Goal: Transaction & Acquisition: Subscribe to service/newsletter

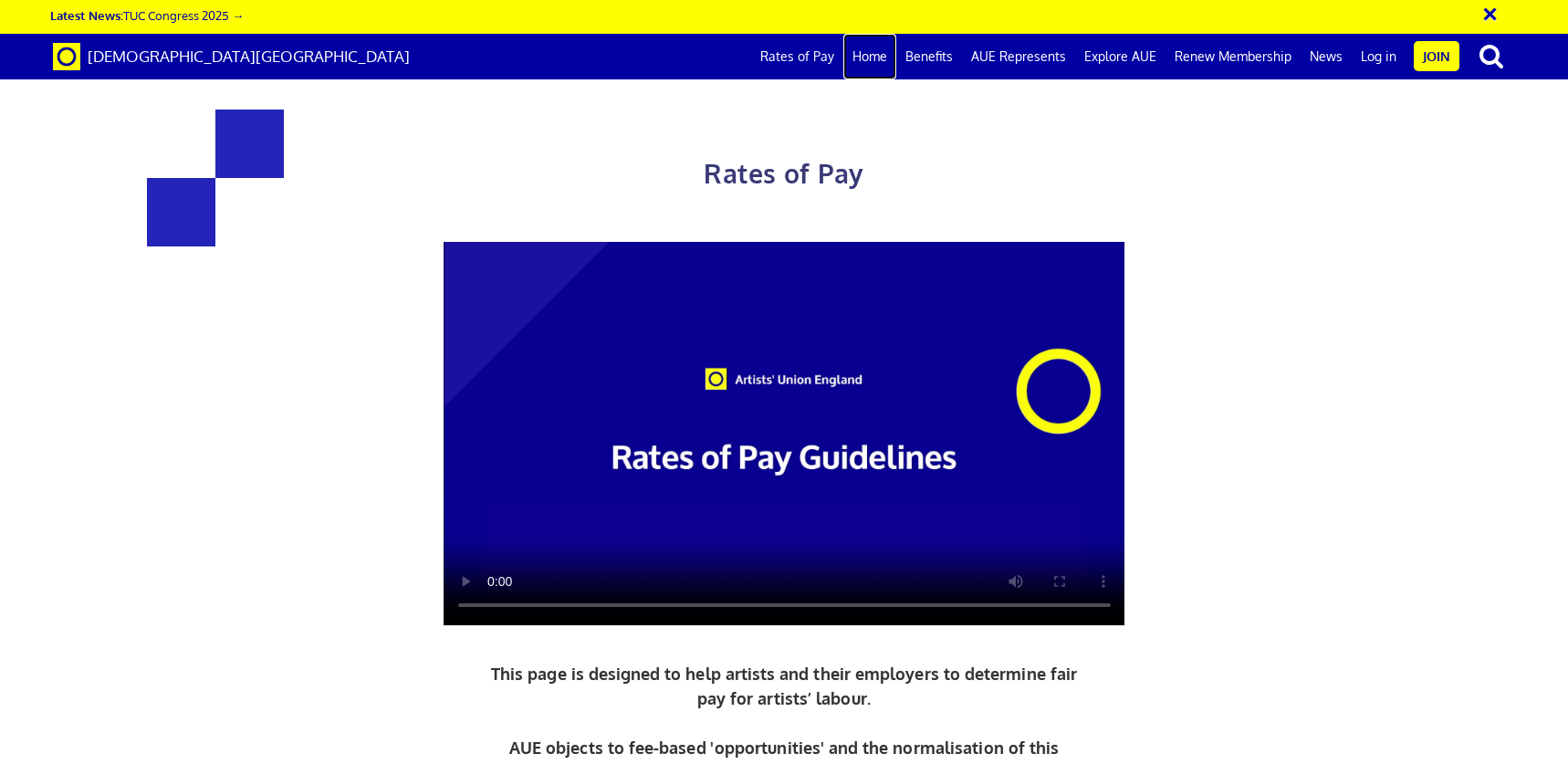
click at [878, 56] on link "Home" at bounding box center [870, 56] width 53 height 45
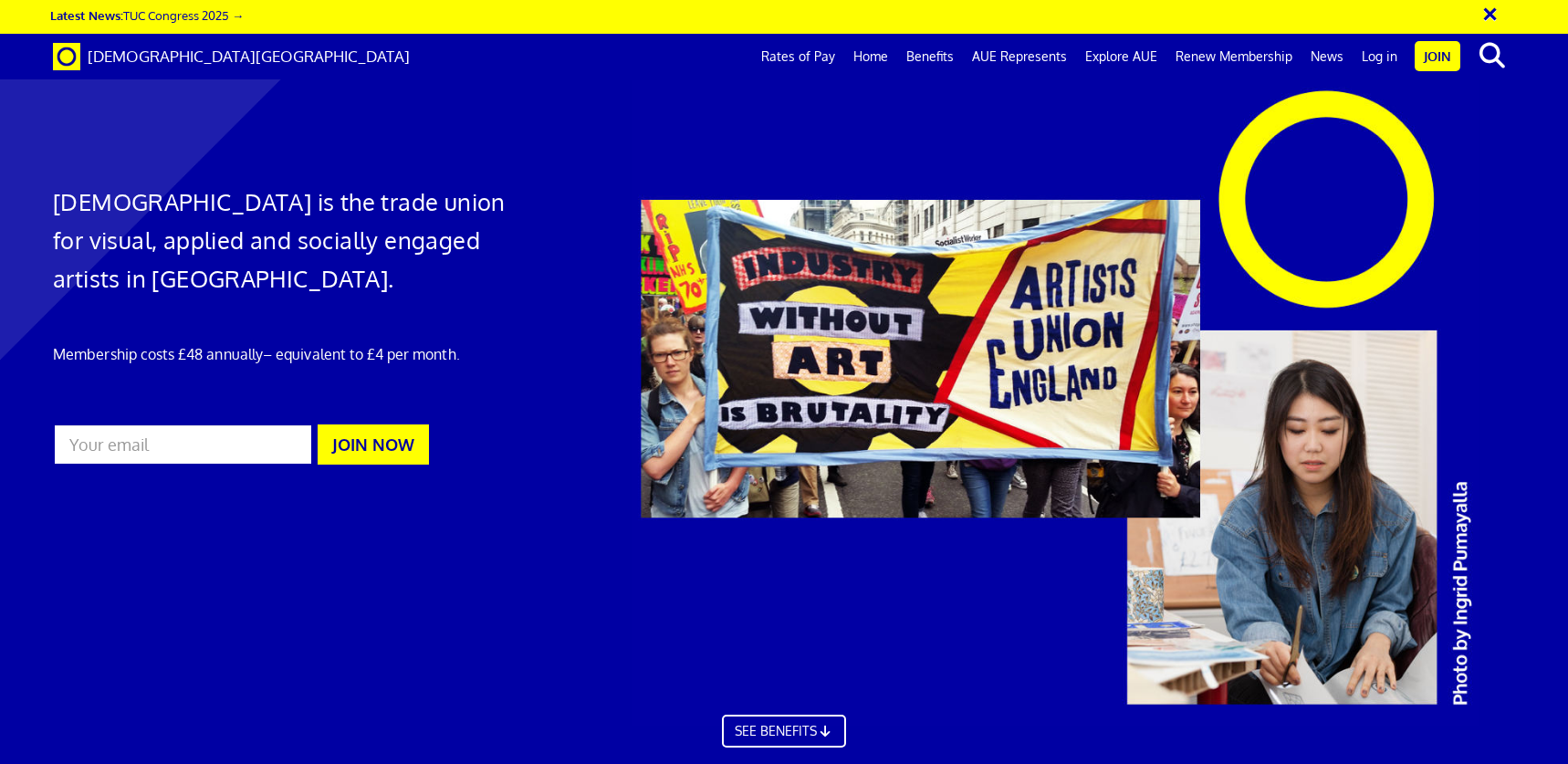
scroll to position [601, 0]
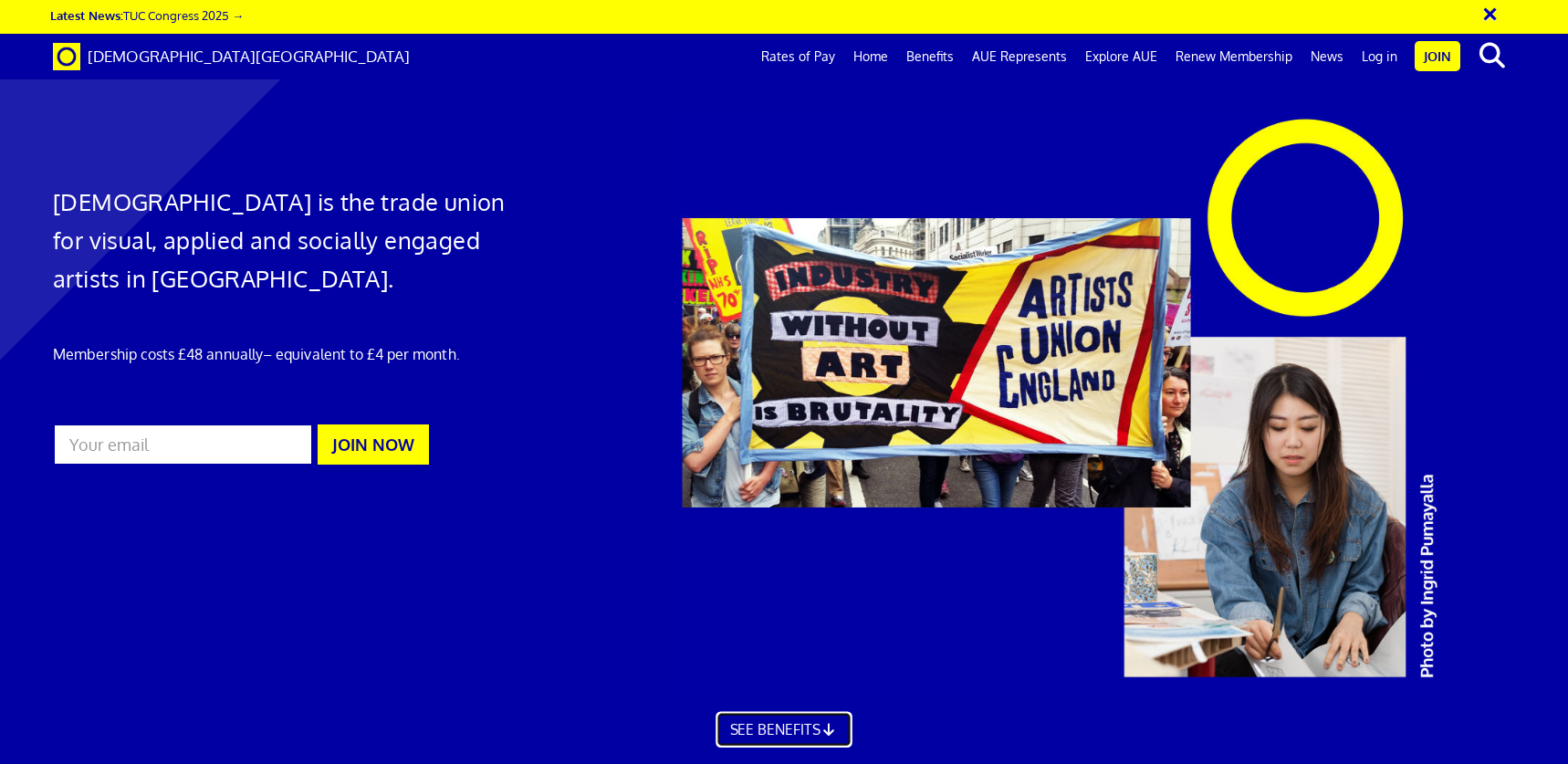
click at [798, 711] on link "SEE BENEFITS" at bounding box center [784, 729] width 136 height 36
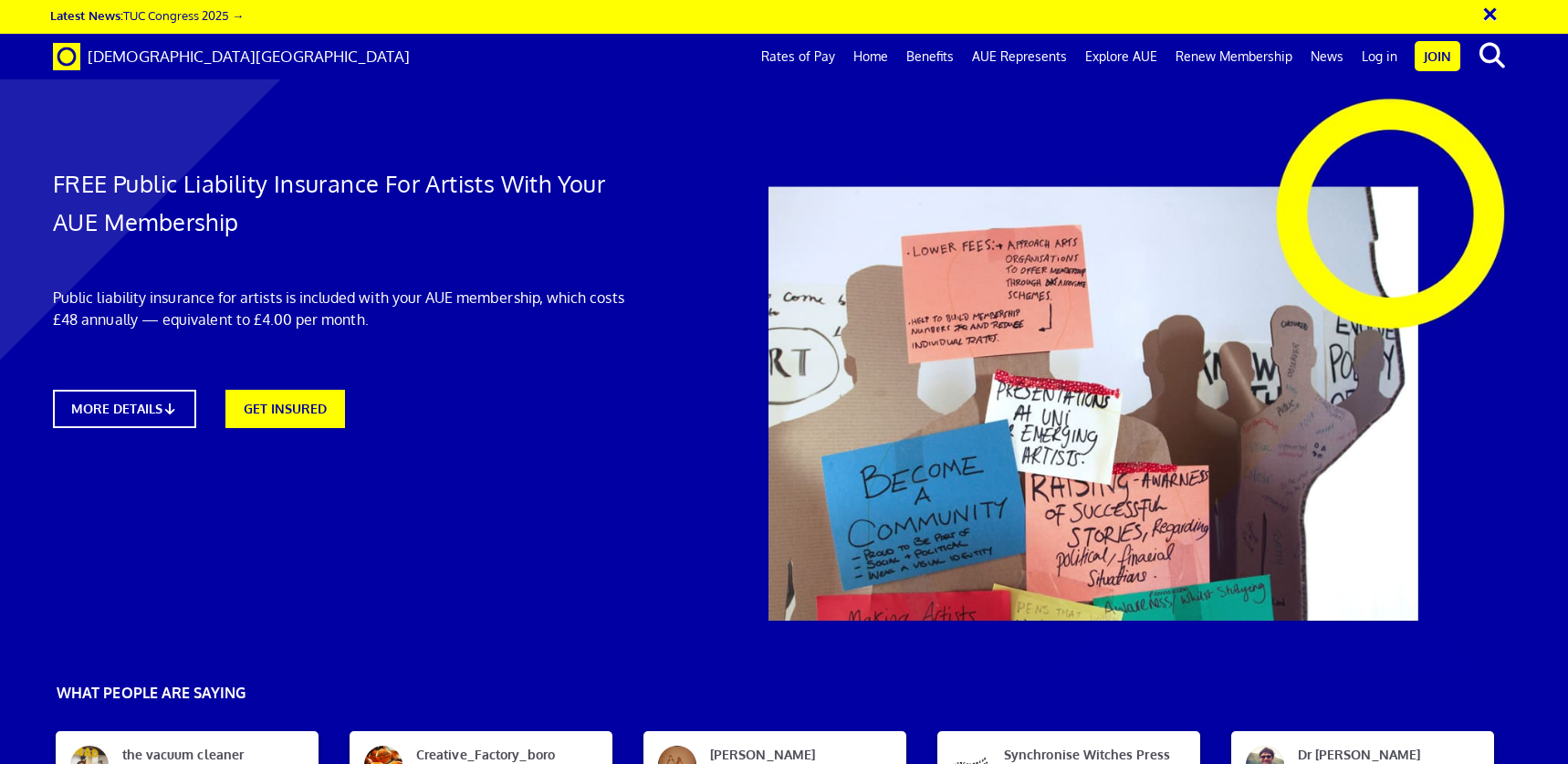
scroll to position [25, 0]
click at [172, 402] on icon at bounding box center [174, 408] width 18 height 14
click at [1434, 55] on link "Join" at bounding box center [1437, 56] width 45 height 31
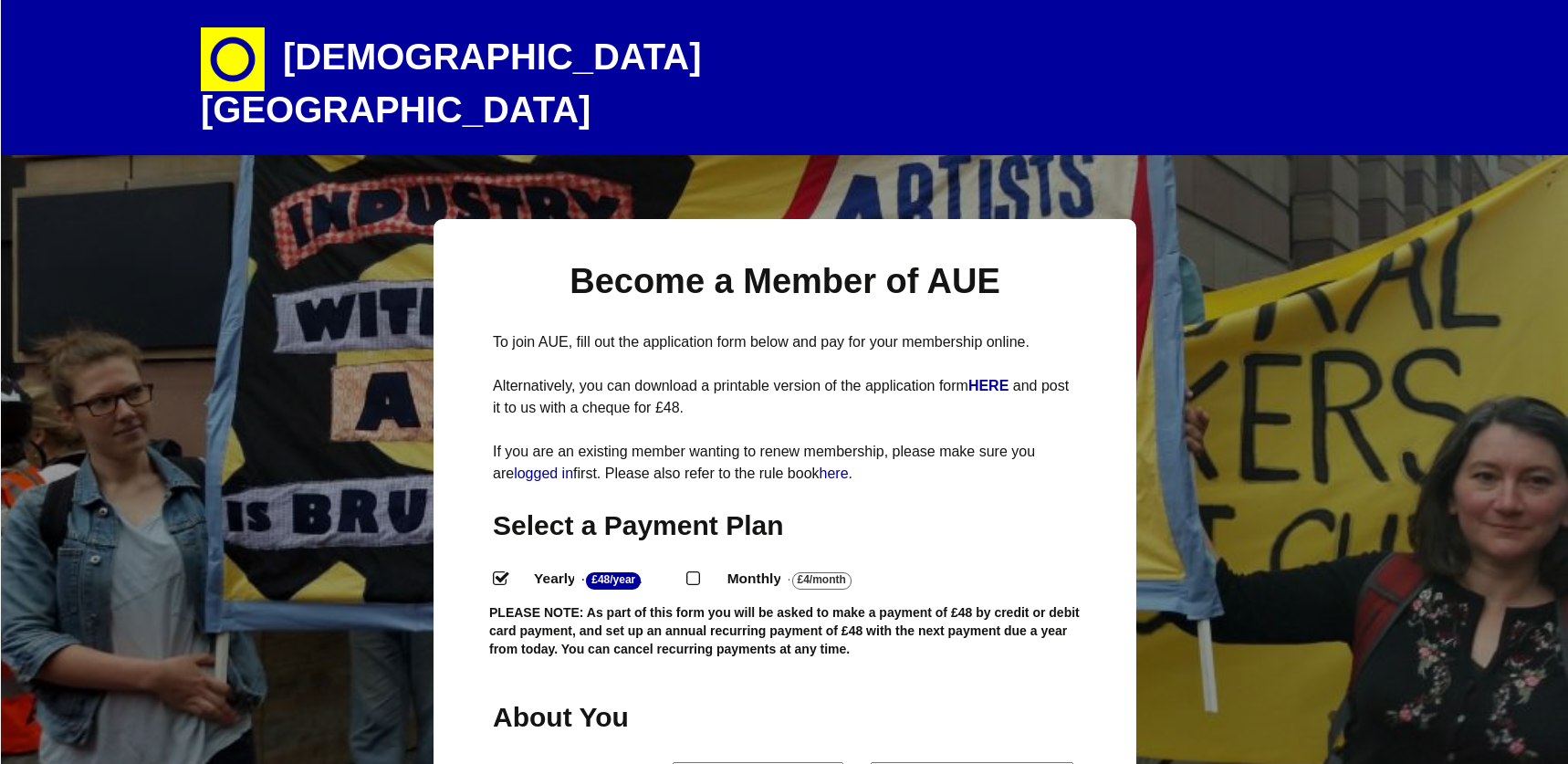
select select
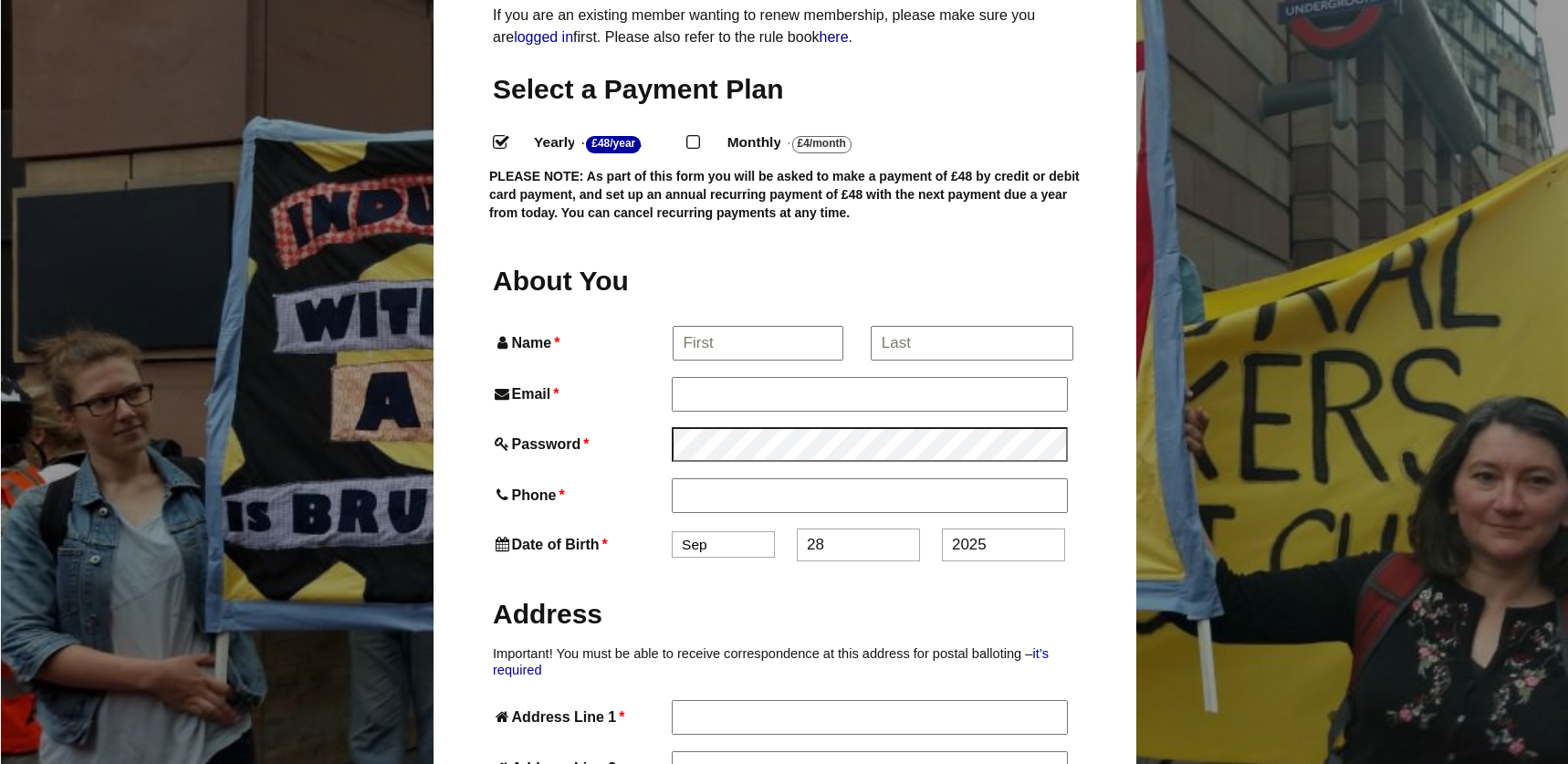
scroll to position [441, 0]
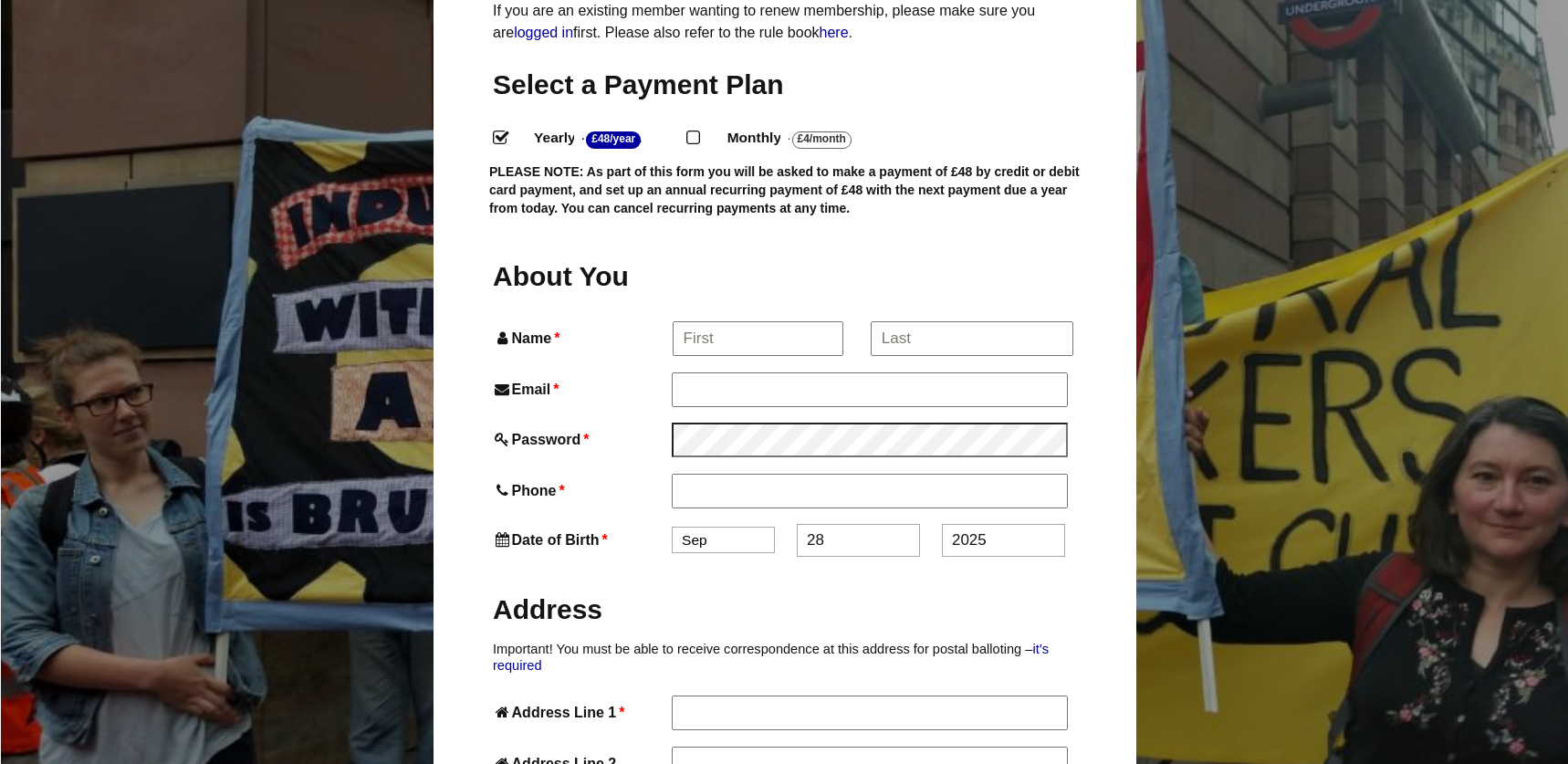
click at [698, 131] on input "Monthly - £4/Month ." at bounding box center [692, 136] width 12 height 12
radio input "true"
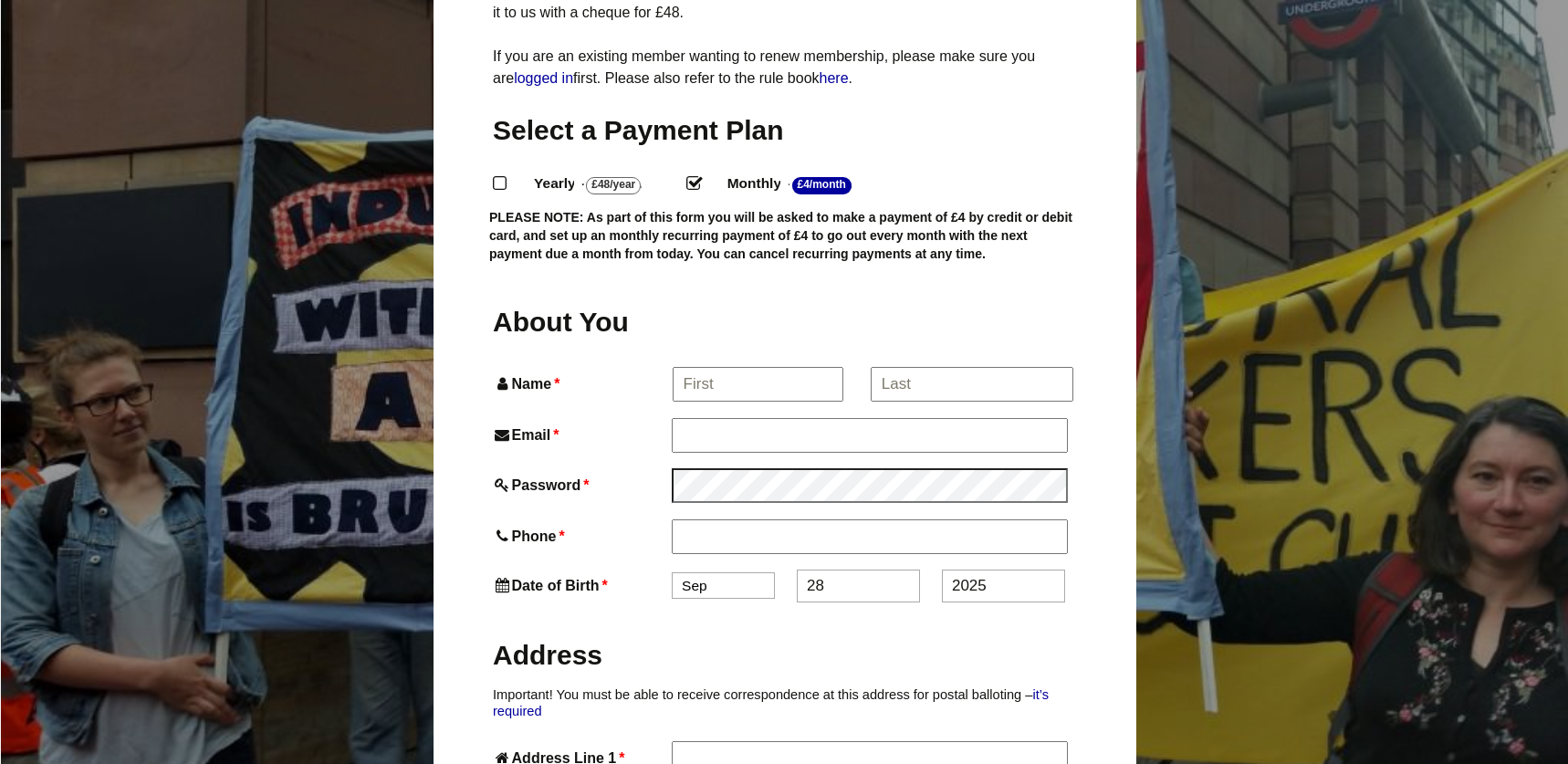
scroll to position [411, 0]
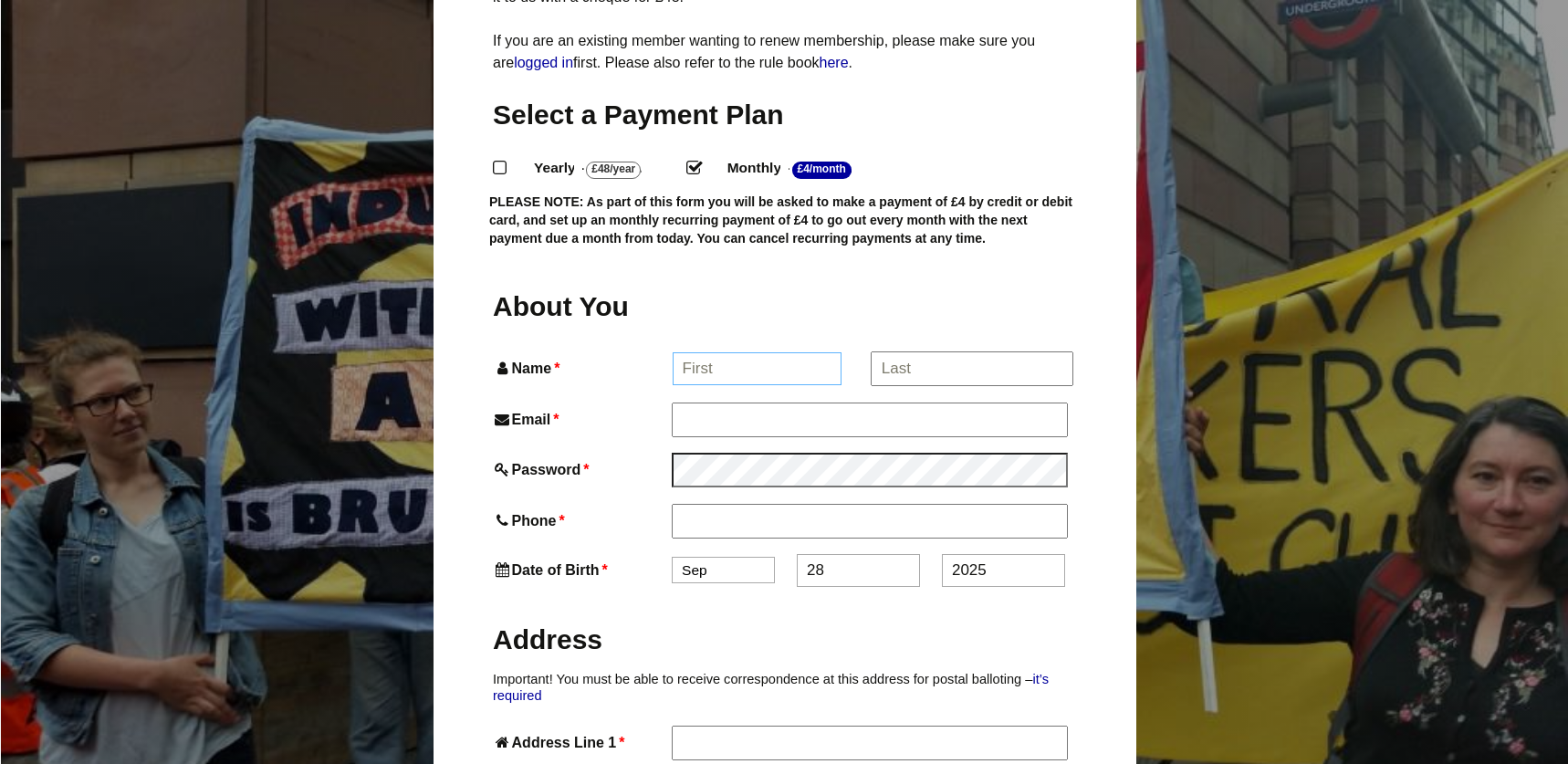
click at [734, 352] on input "Name *" at bounding box center [757, 368] width 169 height 32
type input "Sam"
type input "Sam Parsons"
type input "sam.s.parsons@gmail.com"
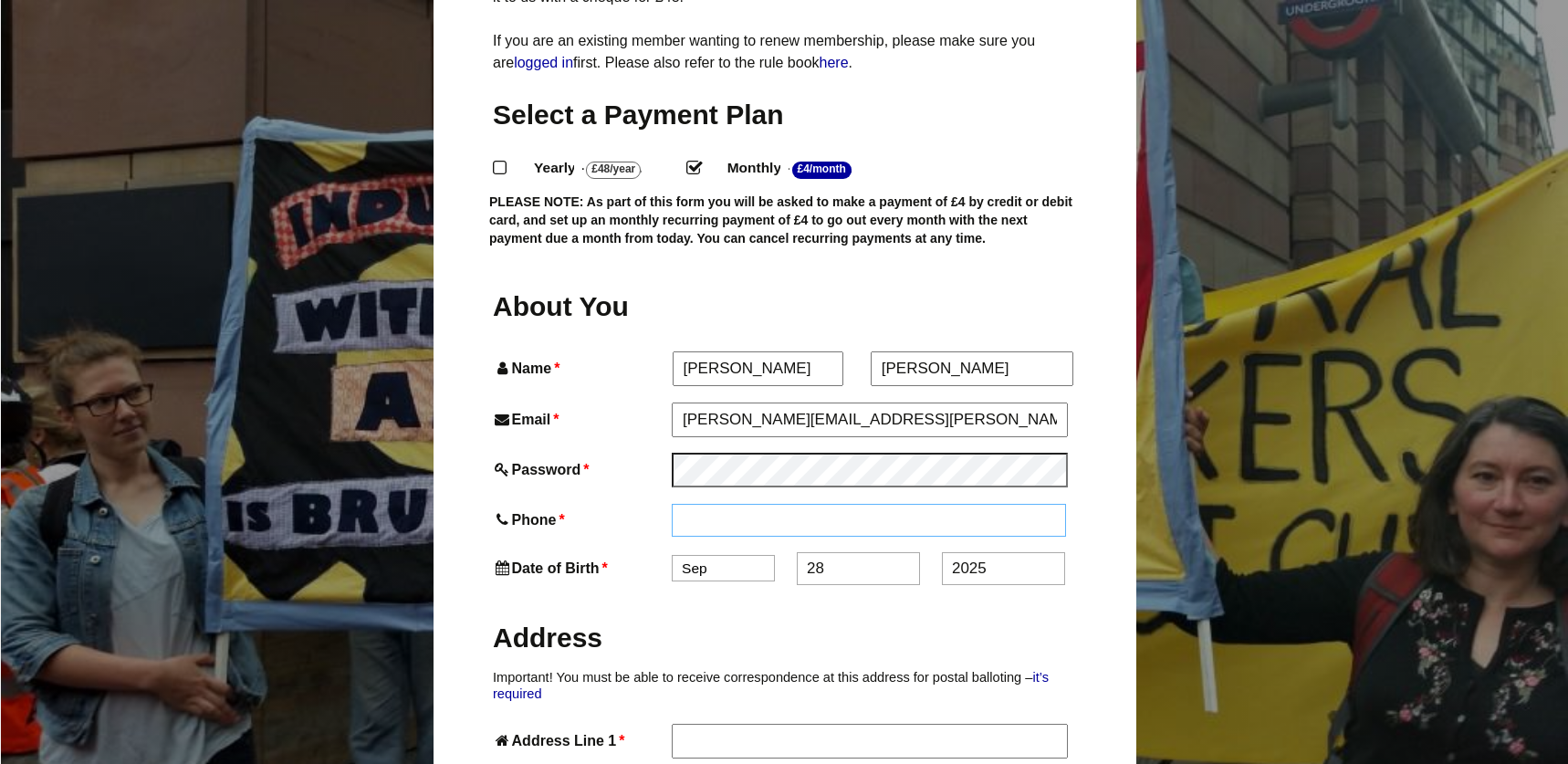
type input "07738669182"
type input "112 Manhattan Building, Bow Quarter"
type input "60 Fairfield Road"
type input "London"
type input "E3 2UG"
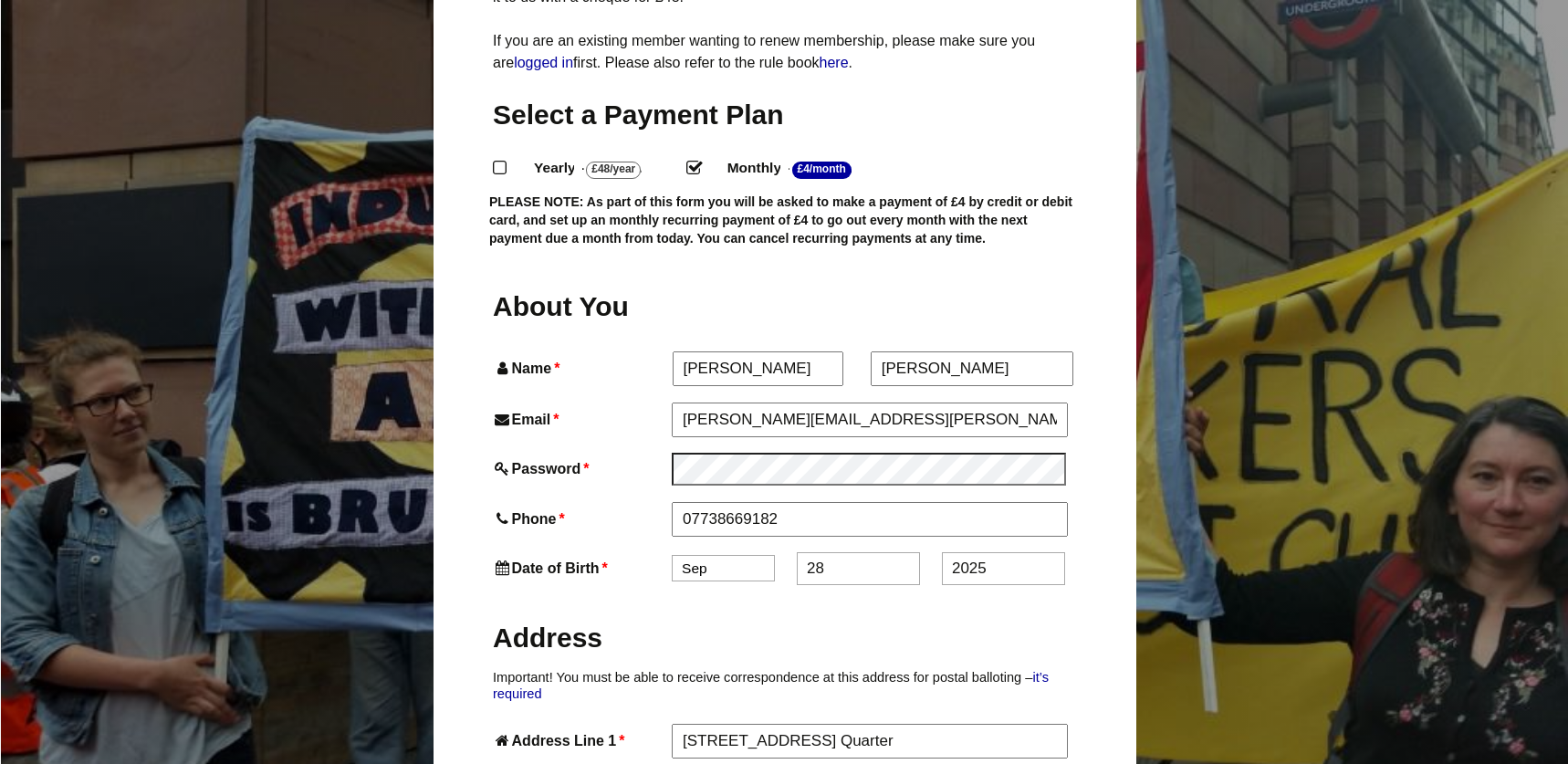
click at [727, 555] on select "Jan Feb Mar Apr May Jun Jul Aug Sep Oct Nov Dec" at bounding box center [722, 568] width 103 height 27
select select "10"
click at [671, 557] on select "Jan Feb Mar Apr May Jun Jul Aug Sep Oct Nov Dec" at bounding box center [722, 570] width 103 height 27
click at [811, 554] on input "28" at bounding box center [858, 570] width 123 height 32
type input "8"
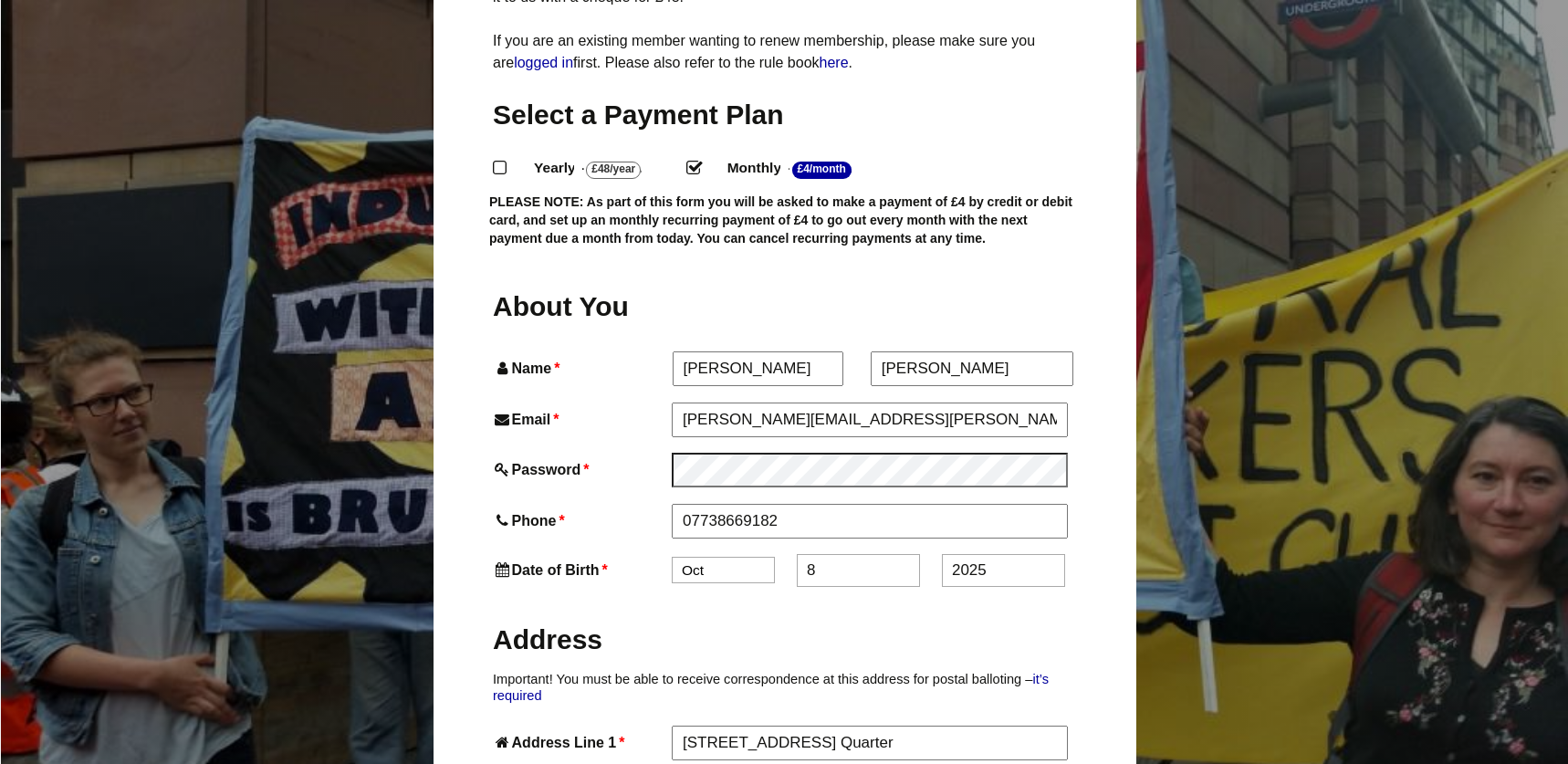
click at [977, 554] on input "2025" at bounding box center [1003, 570] width 123 height 32
drag, startPoint x: 989, startPoint y: 536, endPoint x: 949, endPoint y: 539, distance: 40.1
click at [949, 554] on input "2025" at bounding box center [1003, 570] width 123 height 32
type input "1982"
click at [858, 624] on label "Address" at bounding box center [784, 637] width 584 height 68
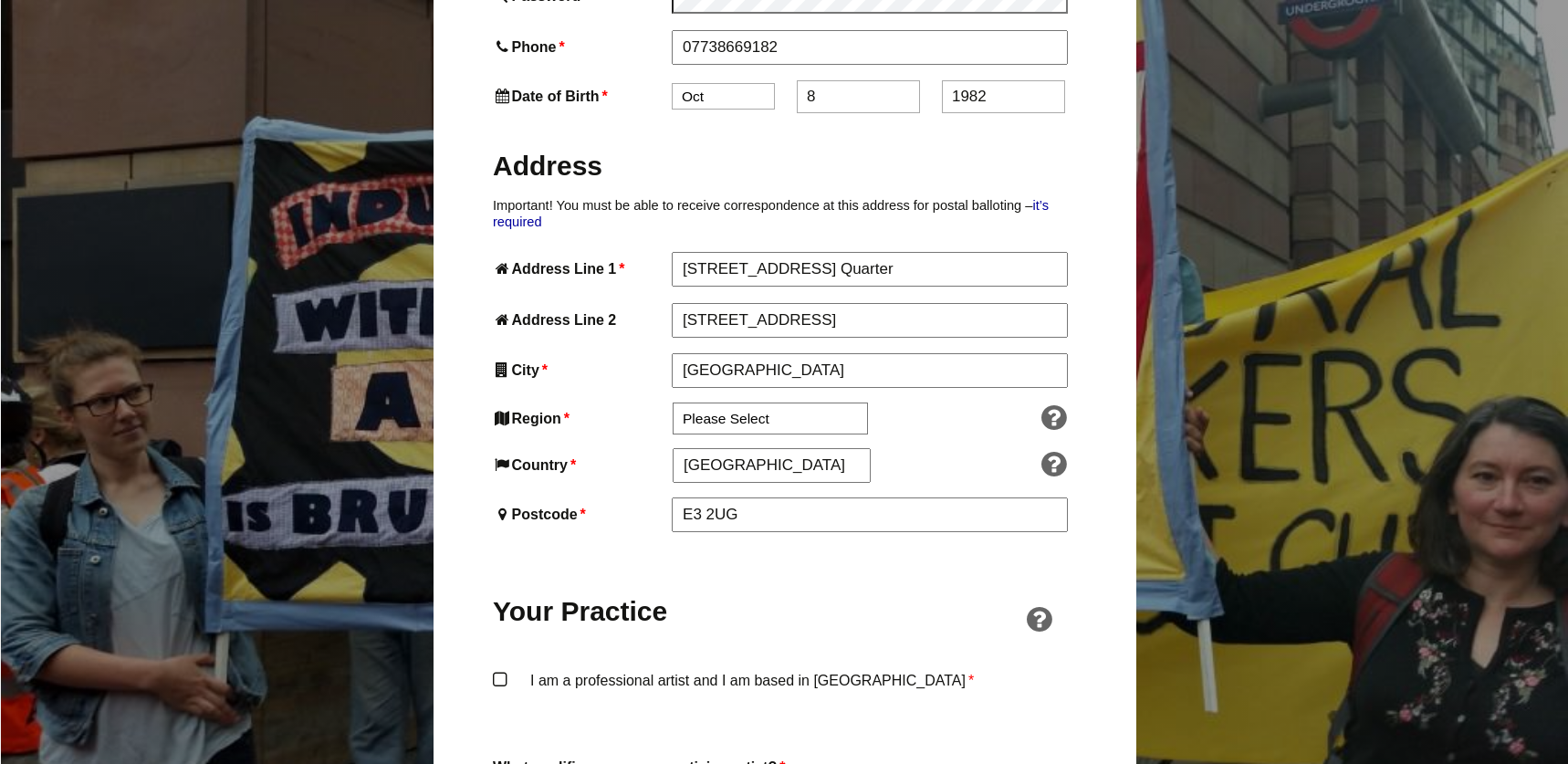
scroll to position [893, 0]
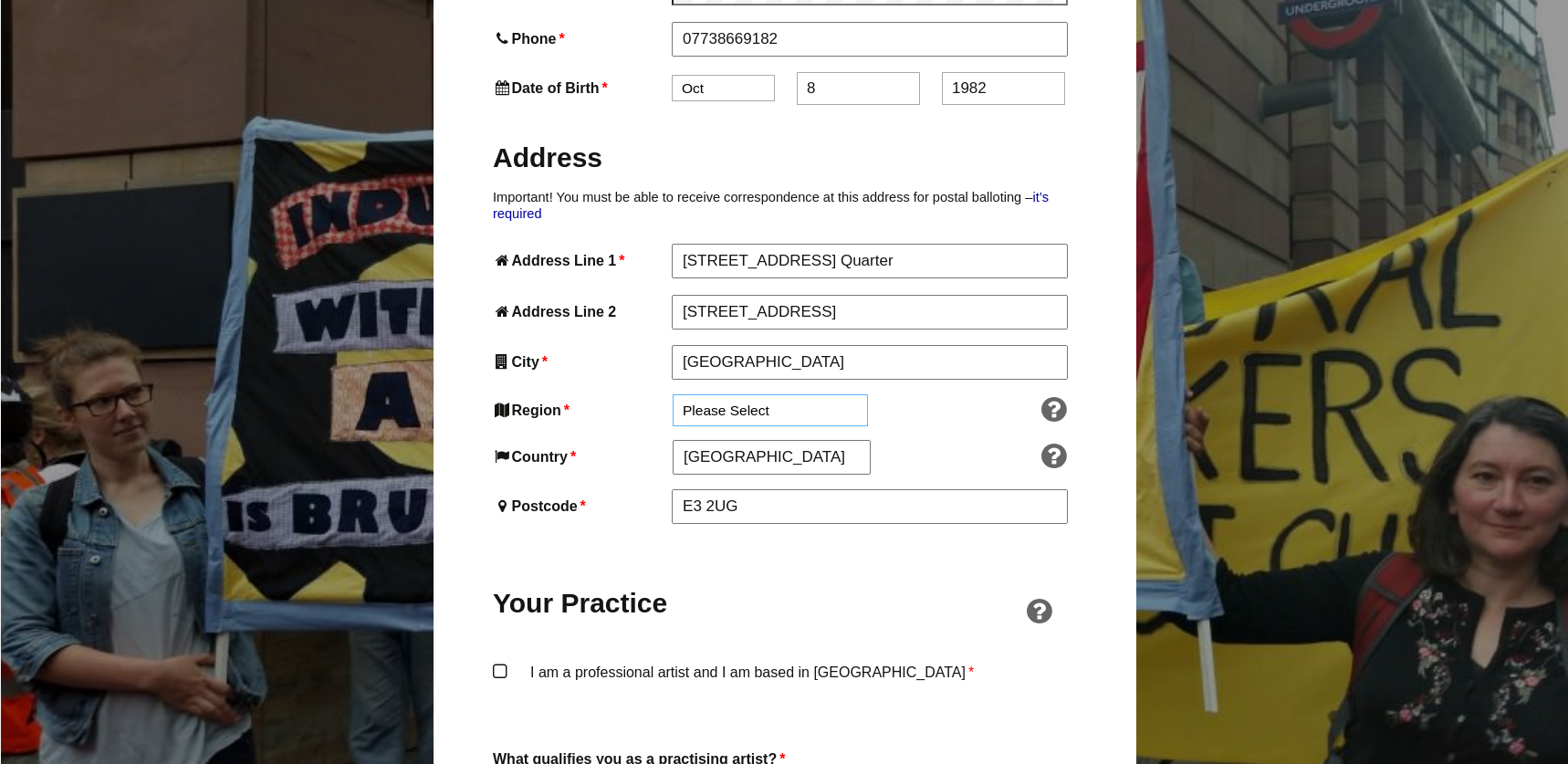
click at [697, 395] on select "Please Select South East England London North West England East of England West…" at bounding box center [770, 410] width 195 height 31
select select "London"
click at [672, 395] on select "Please Select South East England London North West England East of England West…" at bounding box center [770, 410] width 195 height 31
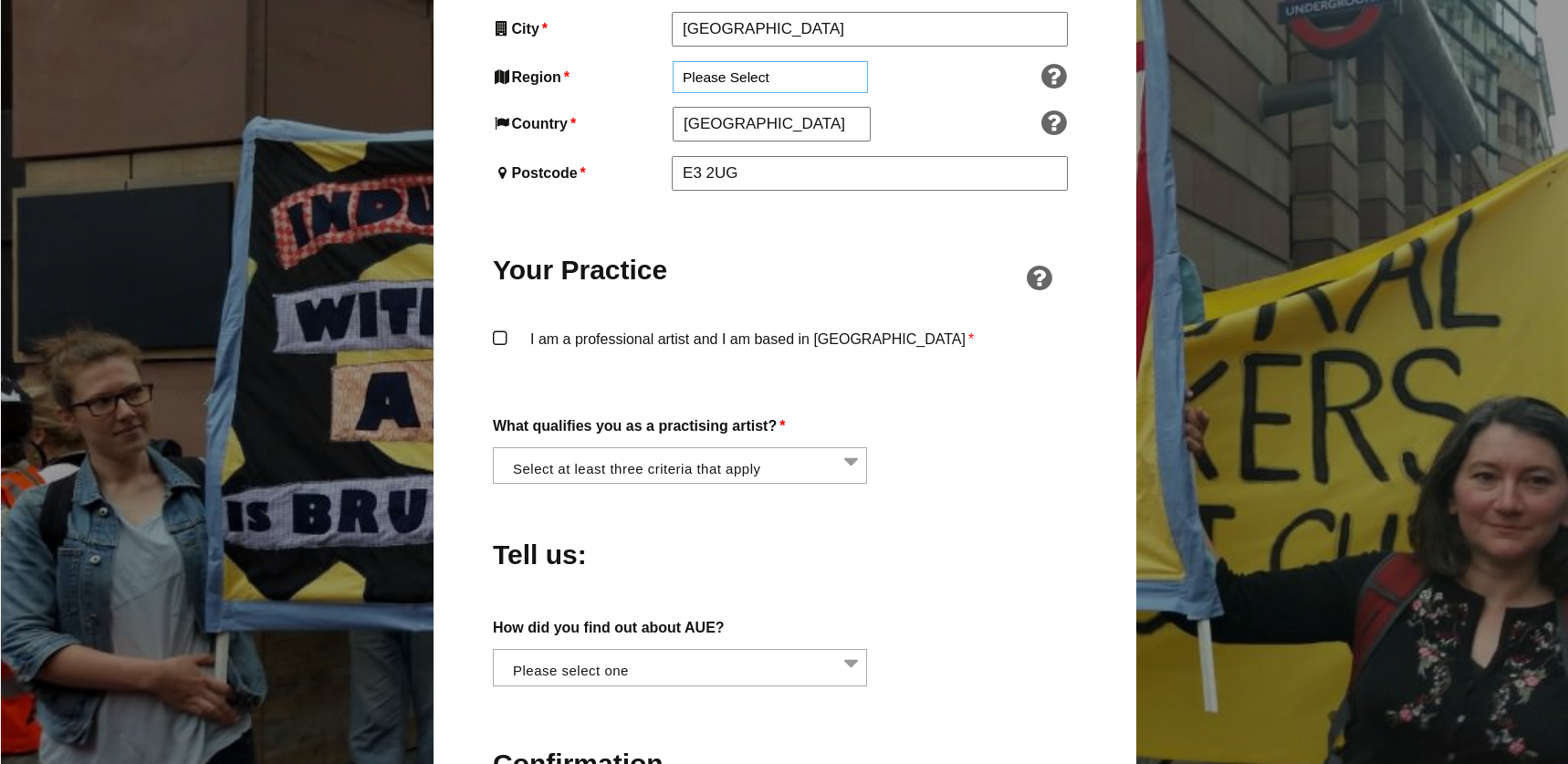
scroll to position [1292, 0]
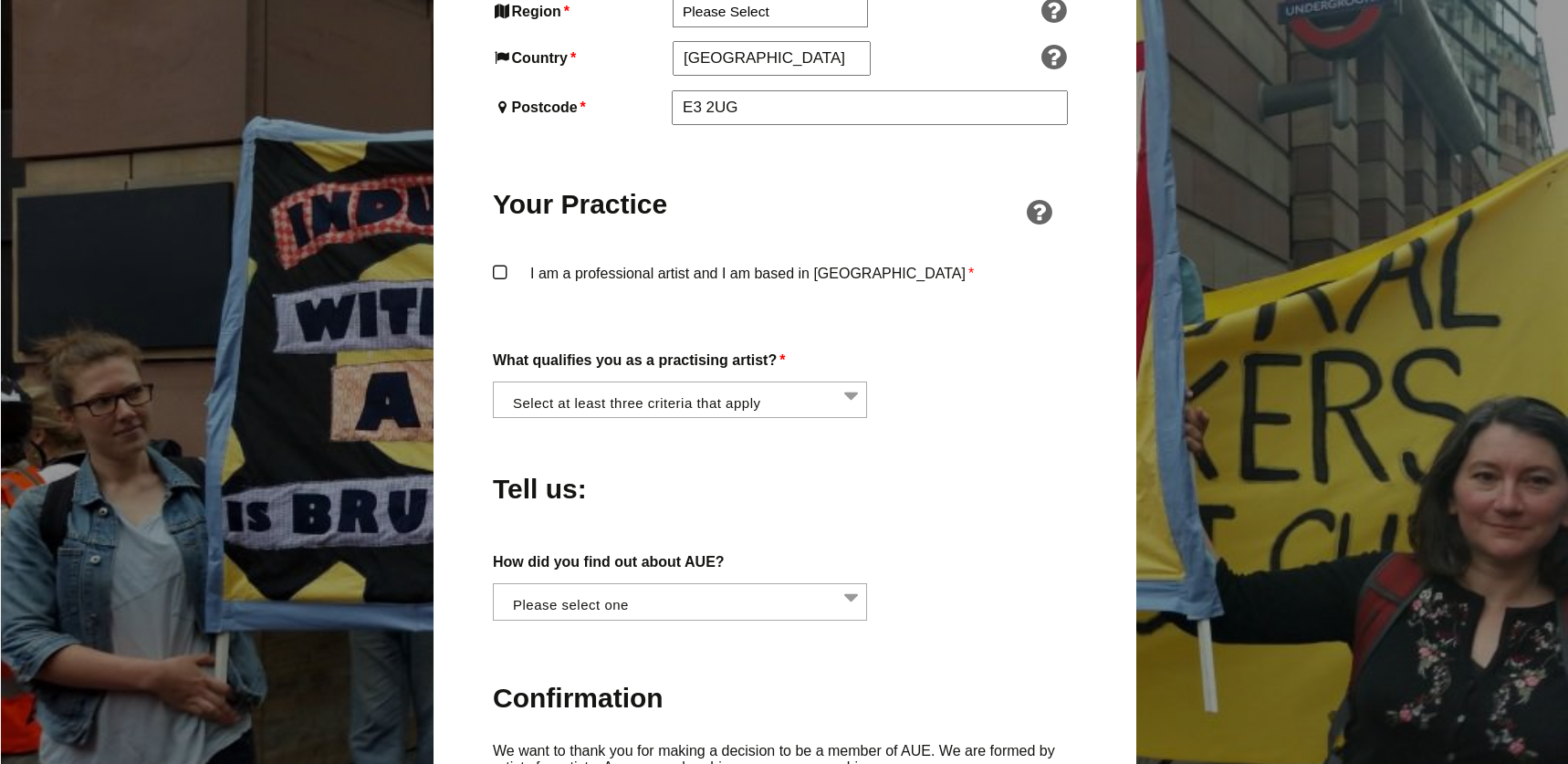
click at [501, 261] on label "I am a professional artist and I am based in England *" at bounding box center [784, 288] width 584 height 55
click at [0, 0] on input "I am a professional artist and I am based in England *" at bounding box center [0, 0] width 0 height 0
click at [851, 382] on li at bounding box center [685, 398] width 374 height 31
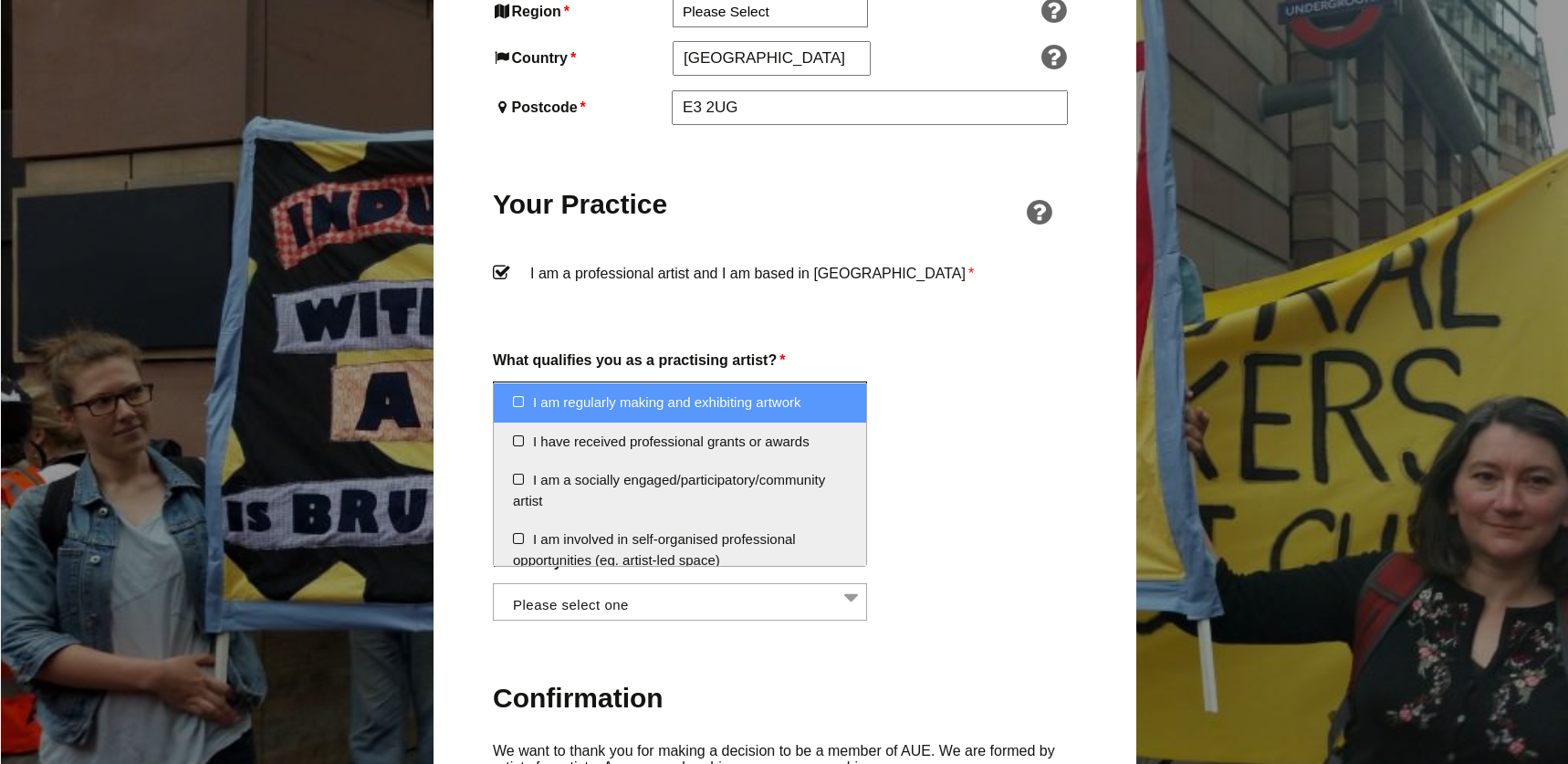
click at [515, 410] on li "I am regularly making and exhibiting artwork" at bounding box center [680, 403] width 372 height 39
select select "regularly_making_and_exhibiting_artwork"
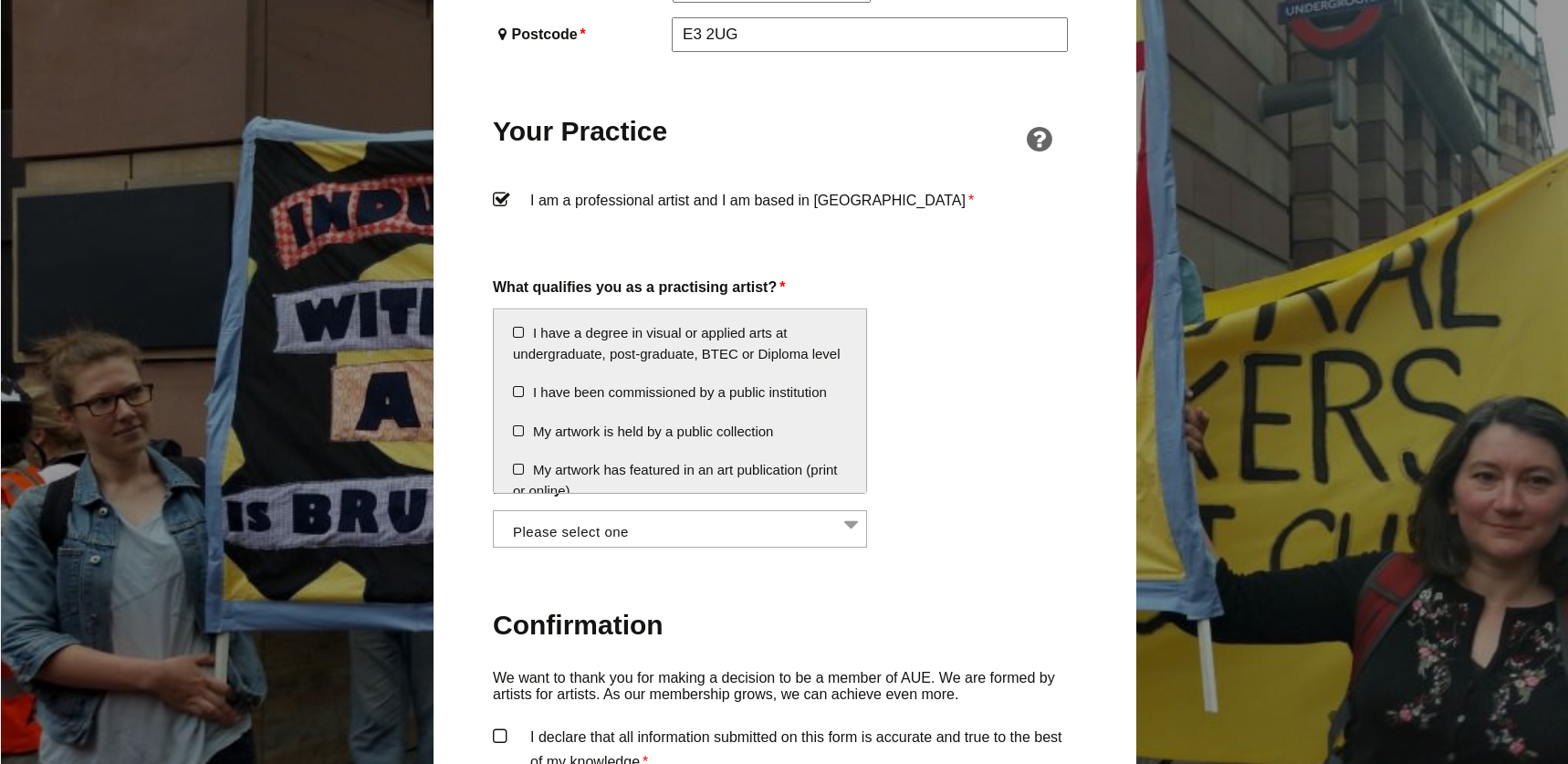
scroll to position [0, 0]
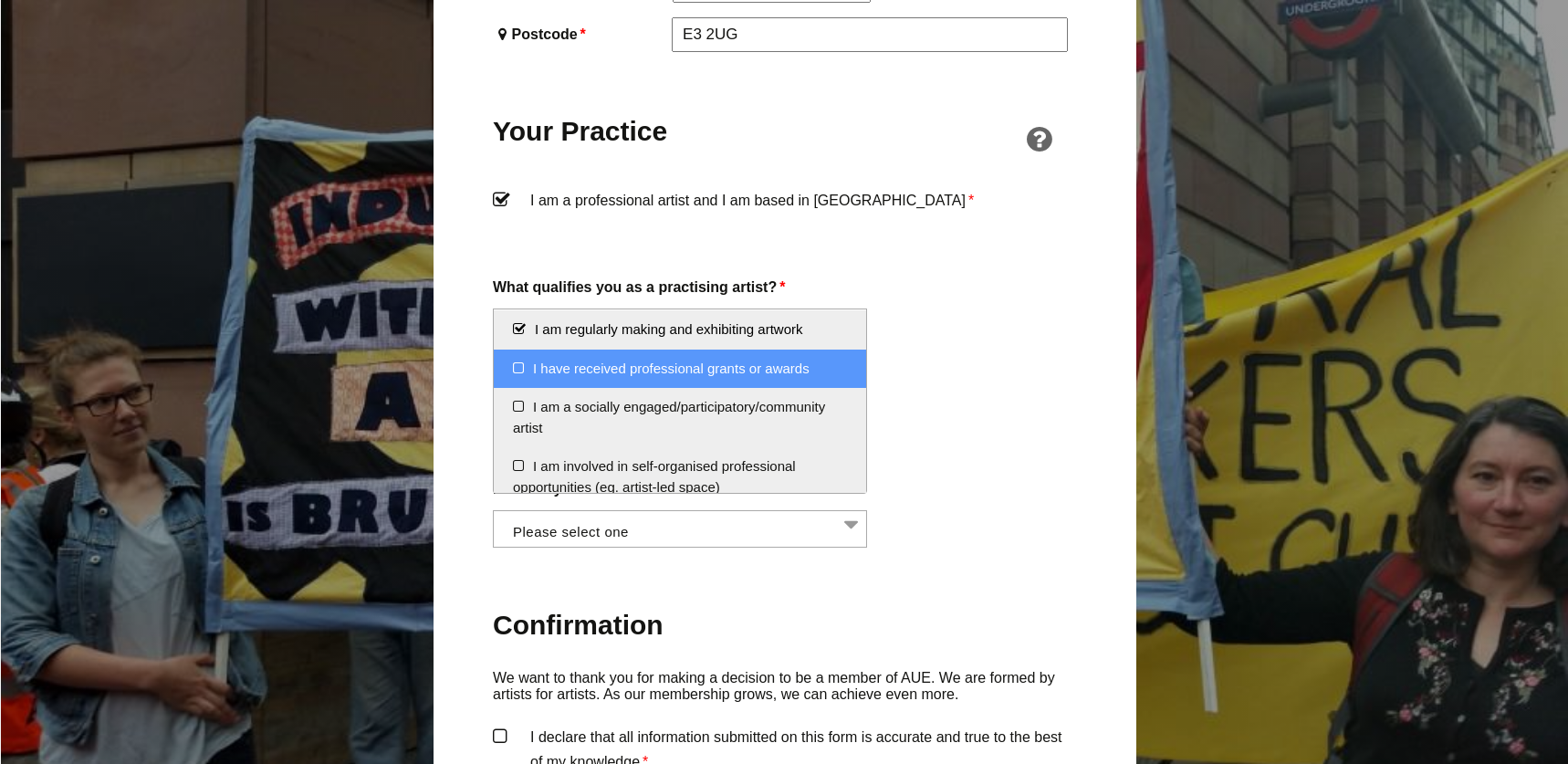
click at [519, 369] on li "I have received professional grants or awards" at bounding box center [680, 369] width 372 height 39
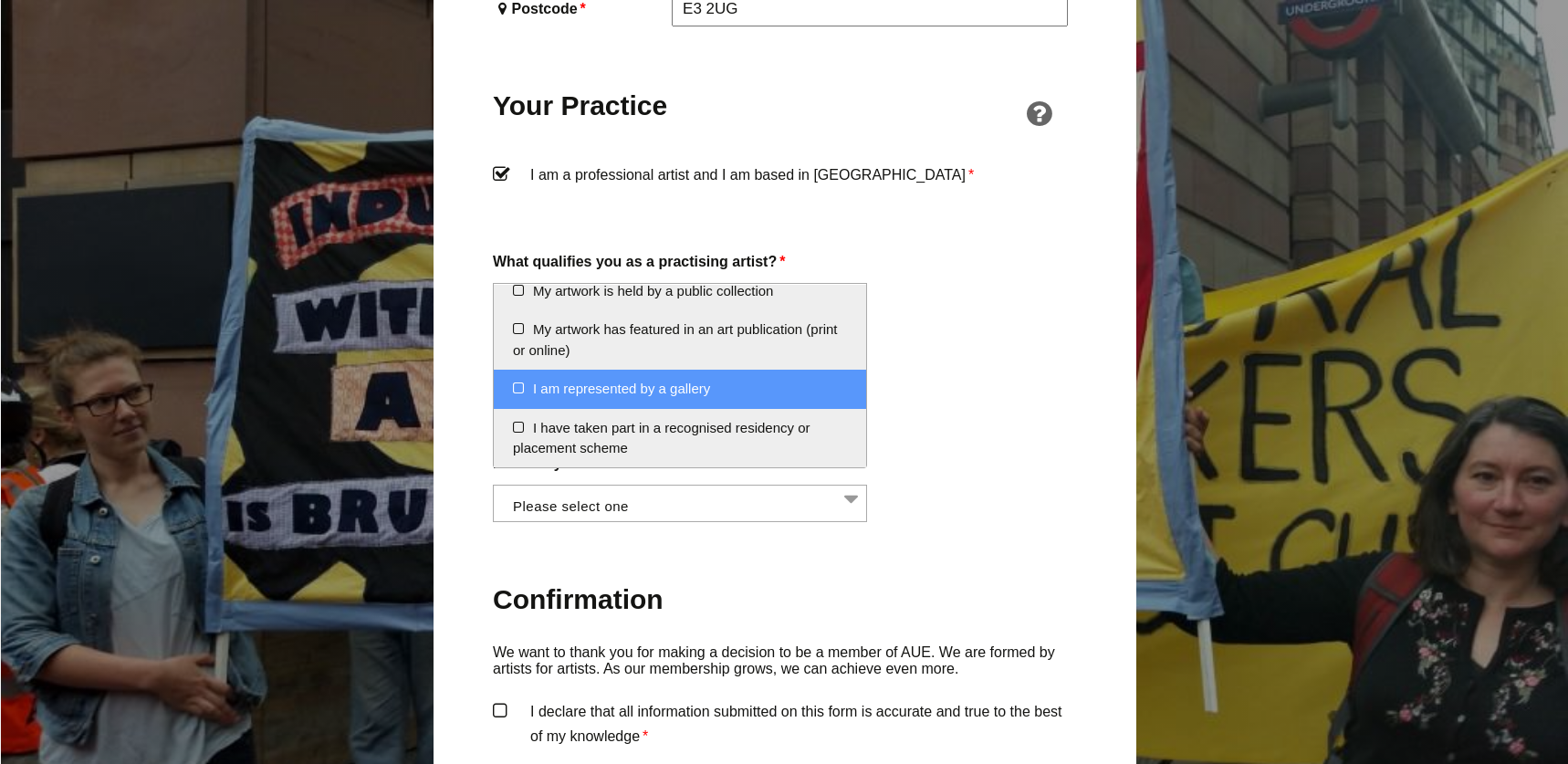
scroll to position [1392, 0]
click at [519, 388] on li "I am represented by a gallery" at bounding box center [680, 387] width 372 height 39
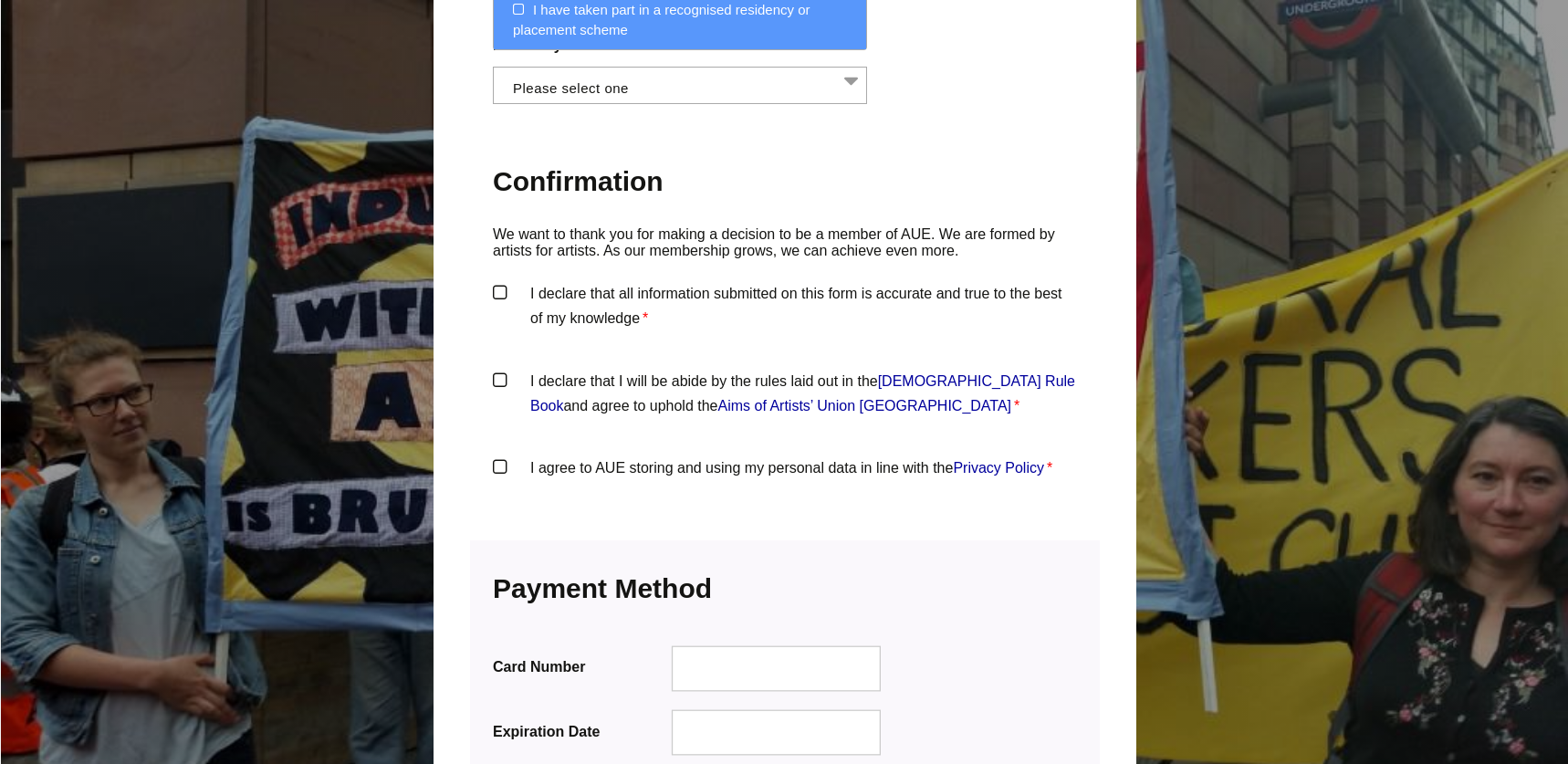
scroll to position [1274, 0]
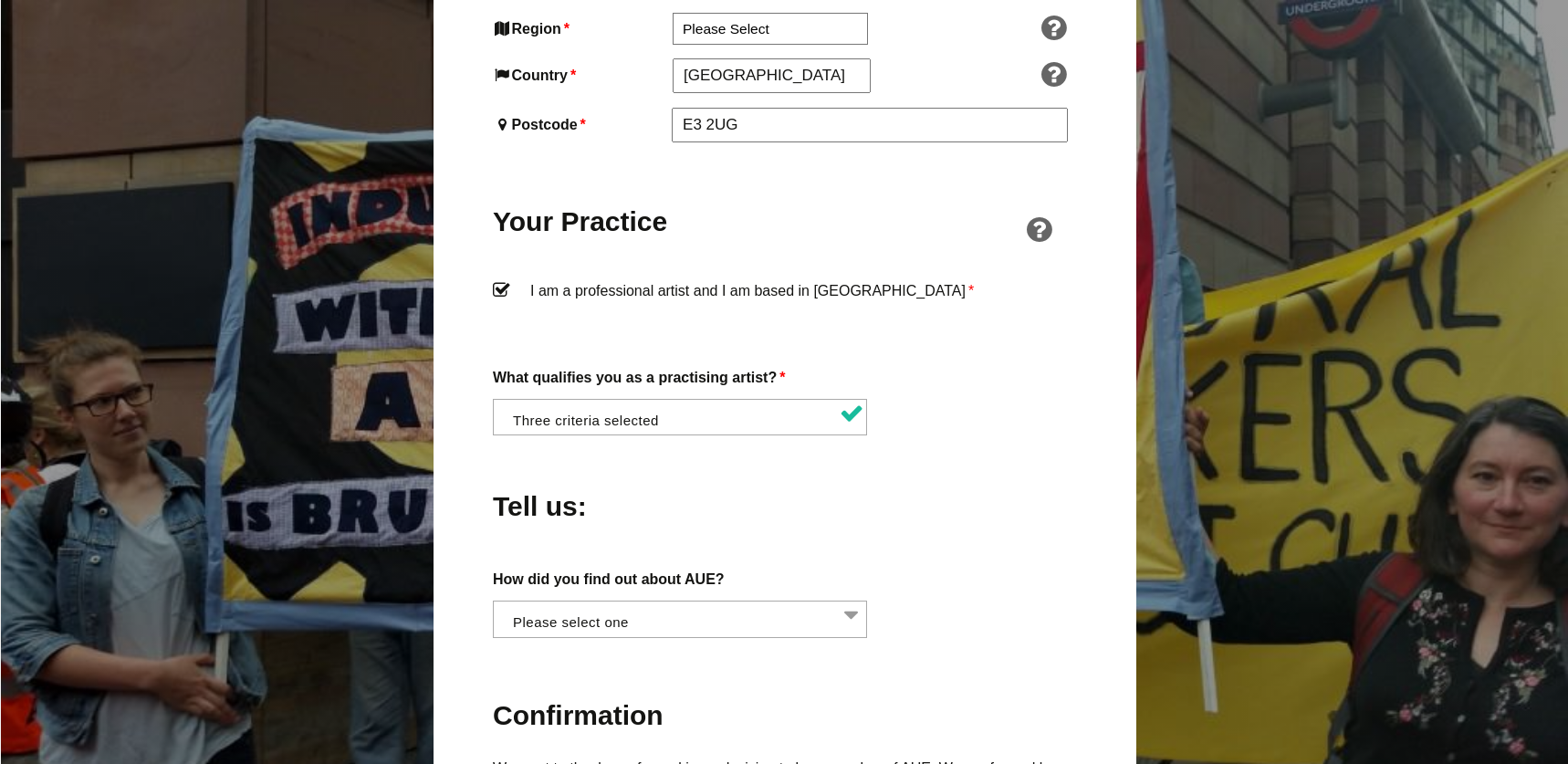
click at [496, 263] on div "About You Name * Sam First * Sam Parsons Last Email * sam.s.parsons@gmail.com P…" at bounding box center [784, 259] width 584 height 1671
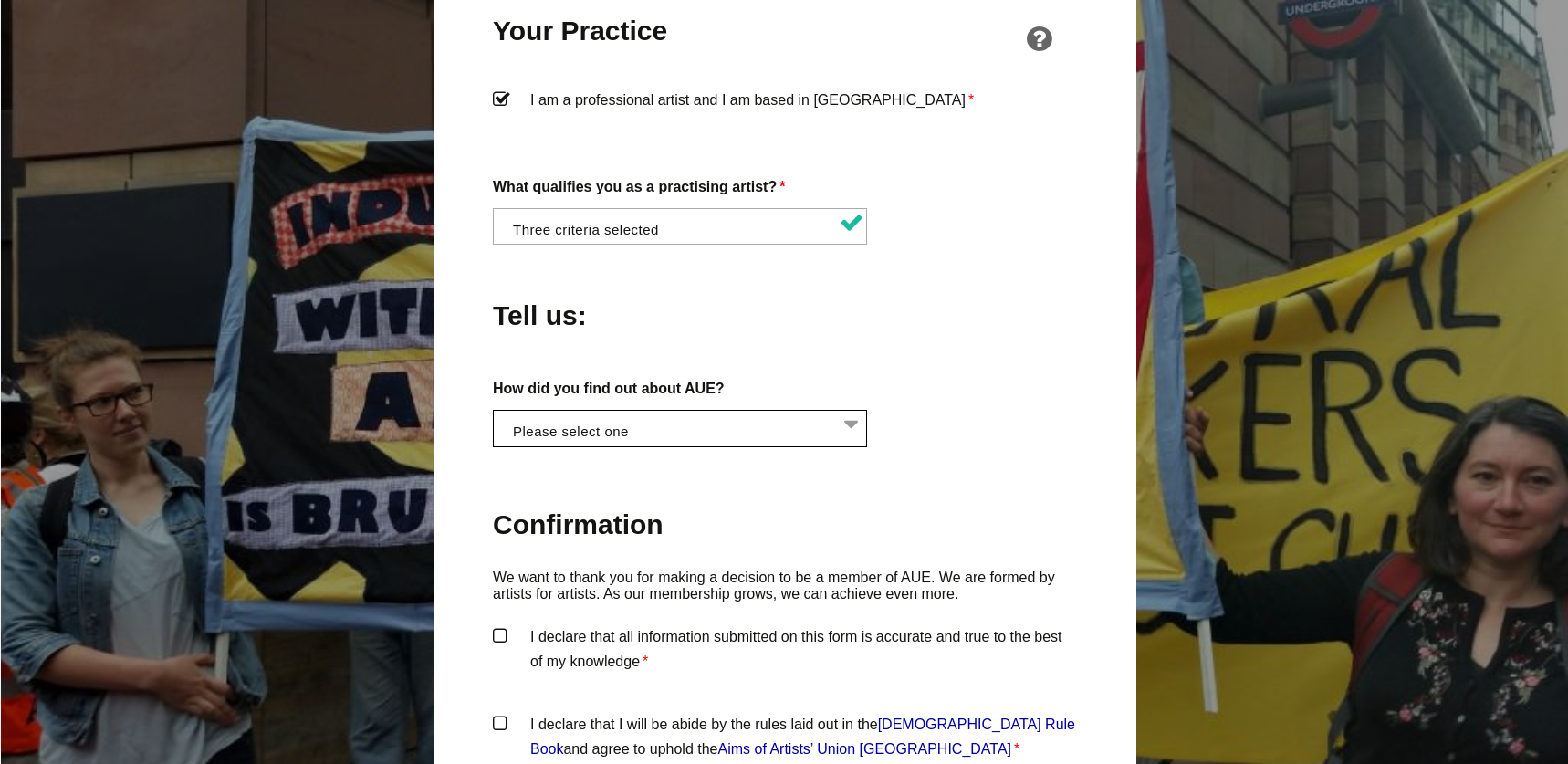
scroll to position [0, 1]
click at [854, 411] on li at bounding box center [684, 427] width 374 height 31
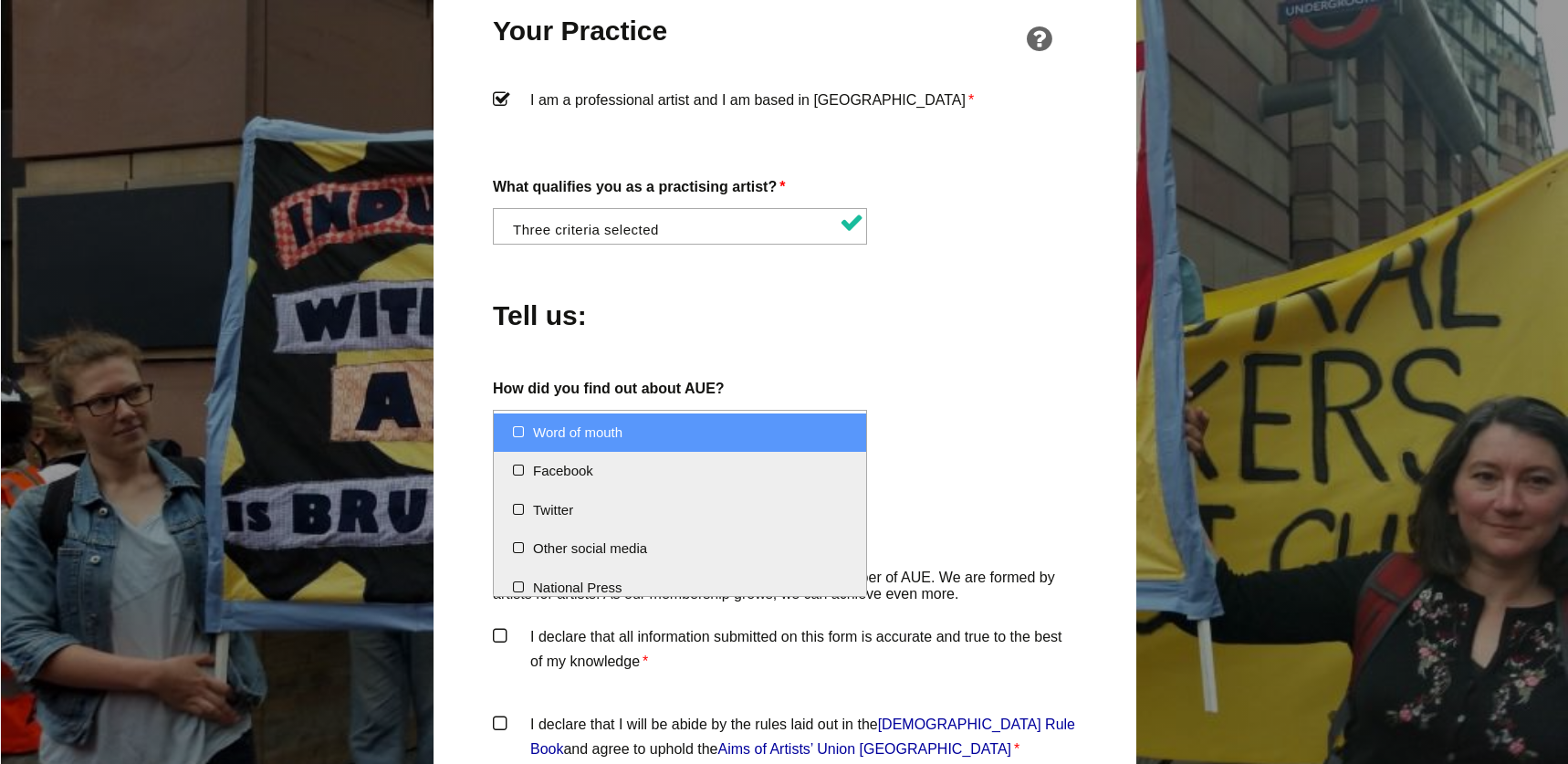
select select "Word of mouth"
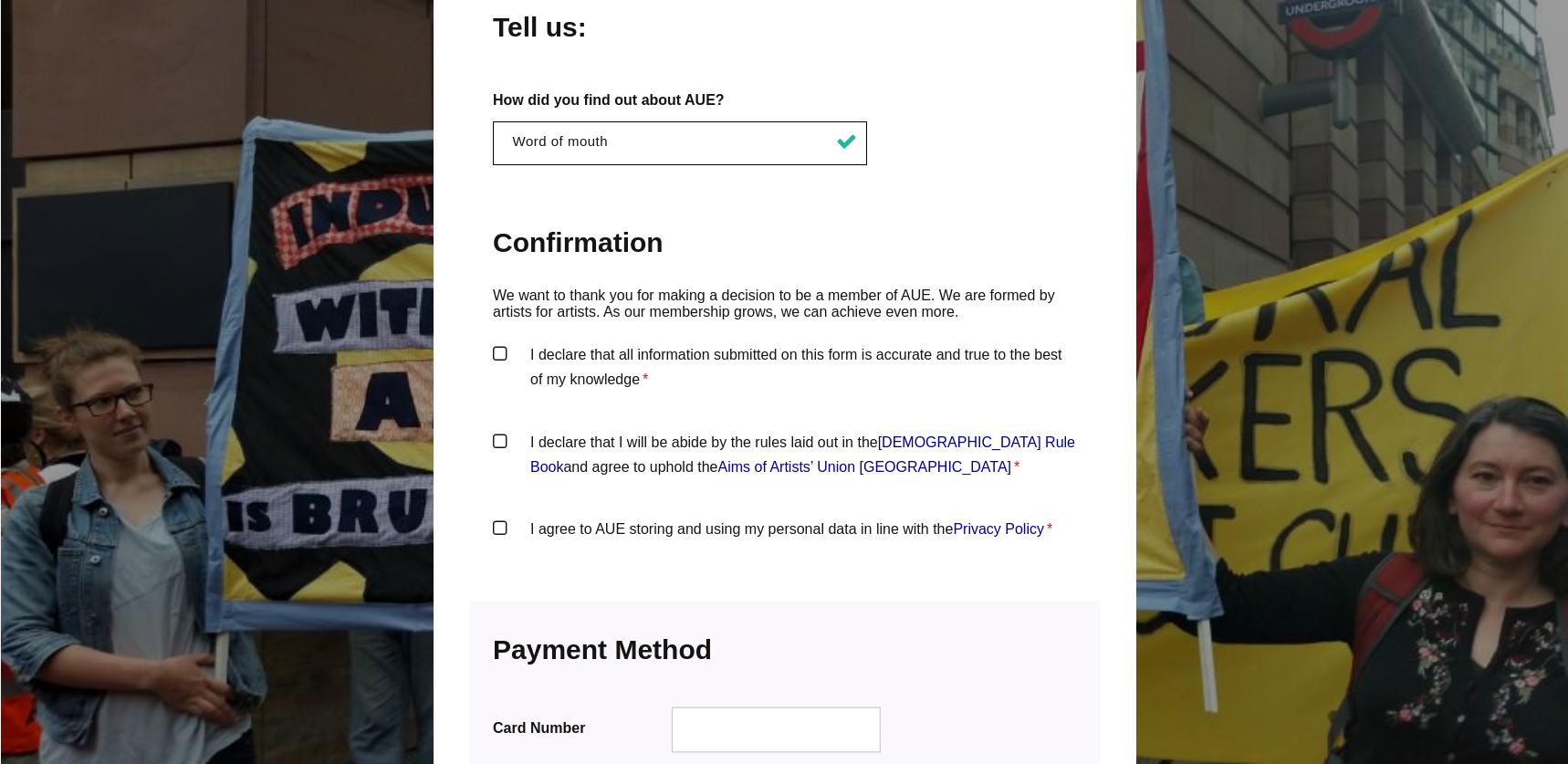
scroll to position [1781, 0]
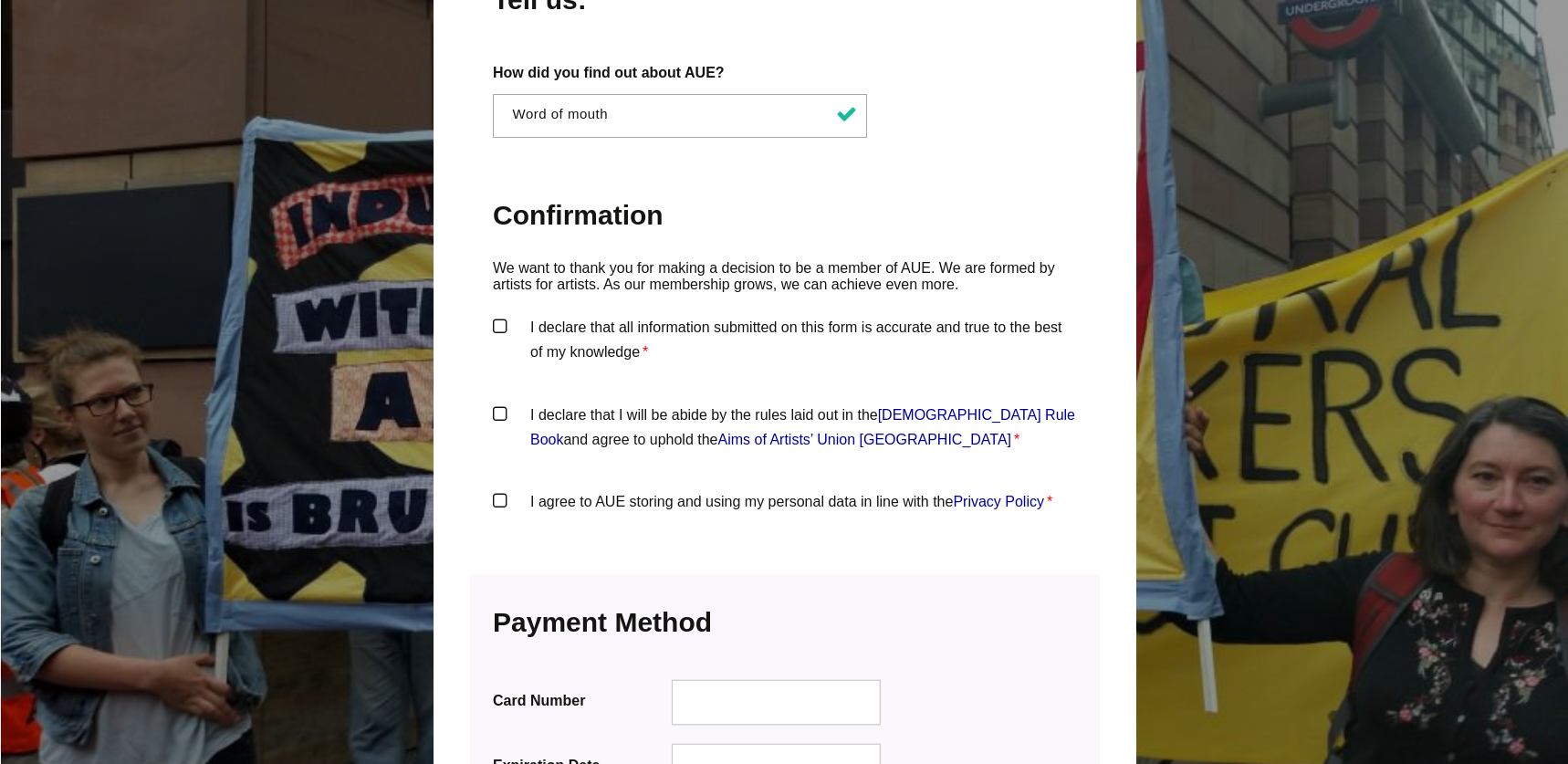
click at [497, 315] on label "I declare that all information submitted on this form is accurate and true to t…" at bounding box center [784, 342] width 584 height 55
click at [0, 0] on input "I declare that all information submitted on this form is accurate and true to t…" at bounding box center [0, 0] width 0 height 0
click at [498, 403] on label "I declare that I will be abide by the rules laid out in the Artists' Union Engl…" at bounding box center [784, 430] width 584 height 55
click at [0, 0] on input "I declare that I will be abide by the rules laid out in the Artists' Union Engl…" at bounding box center [0, 0] width 0 height 0
click at [497, 489] on label "I agree to AUE storing and using my personal data in line with the Privacy Poli…" at bounding box center [784, 516] width 584 height 55
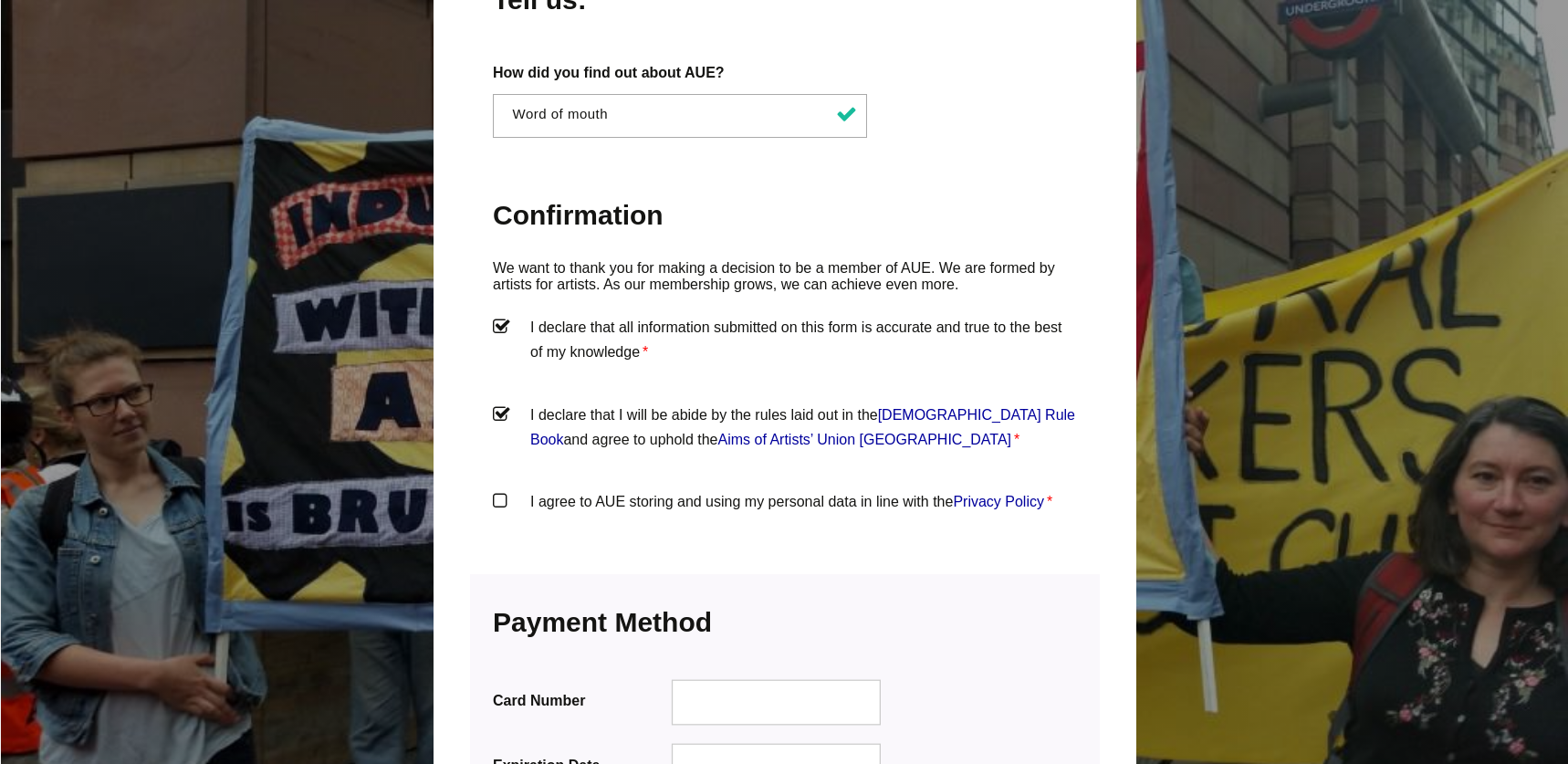
click at [0, 0] on input "I agree to AUE storing and using my personal data in line with the Privacy Poli…" at bounding box center [0, 0] width 0 height 0
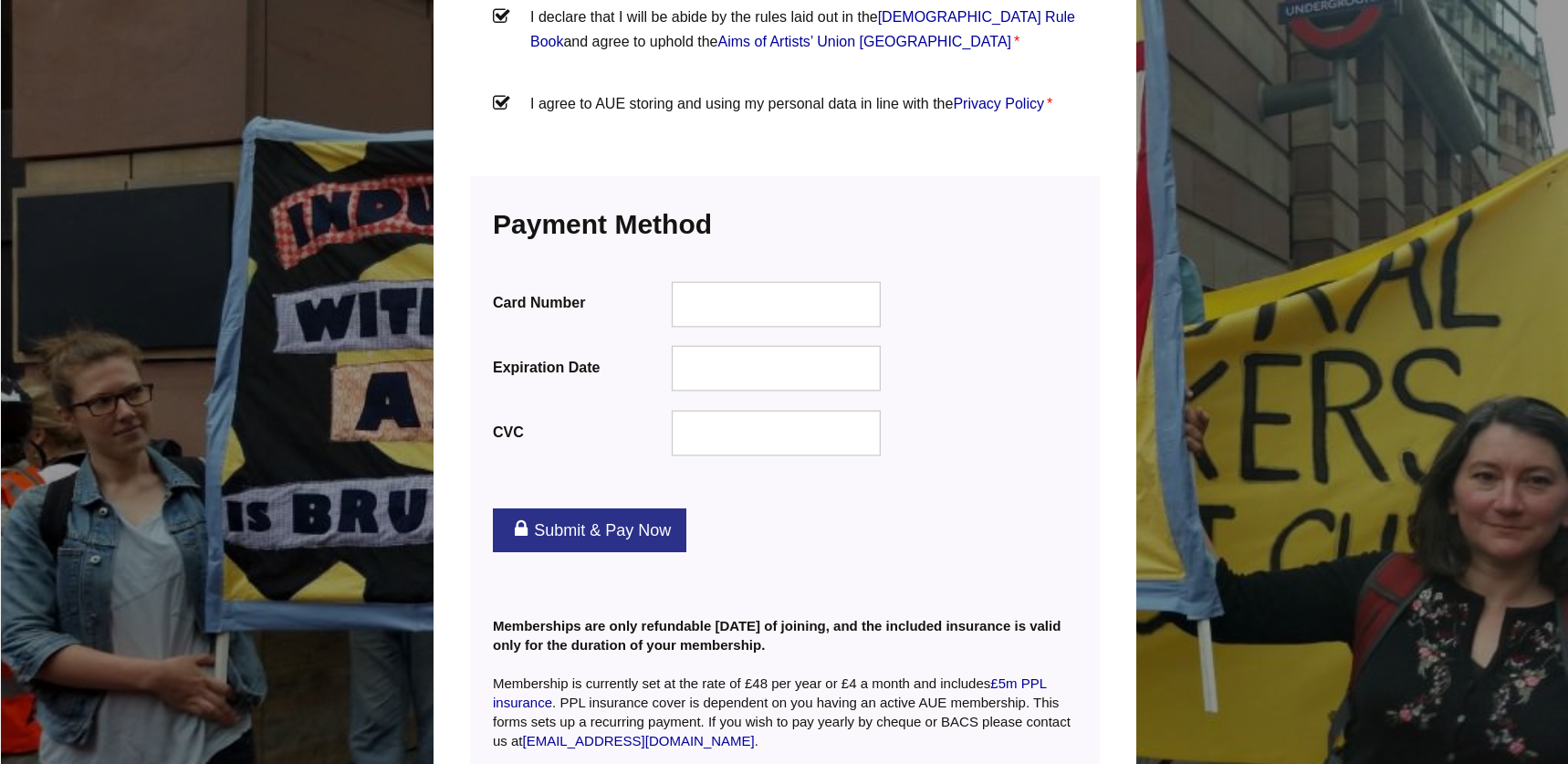
scroll to position [2182, 0]
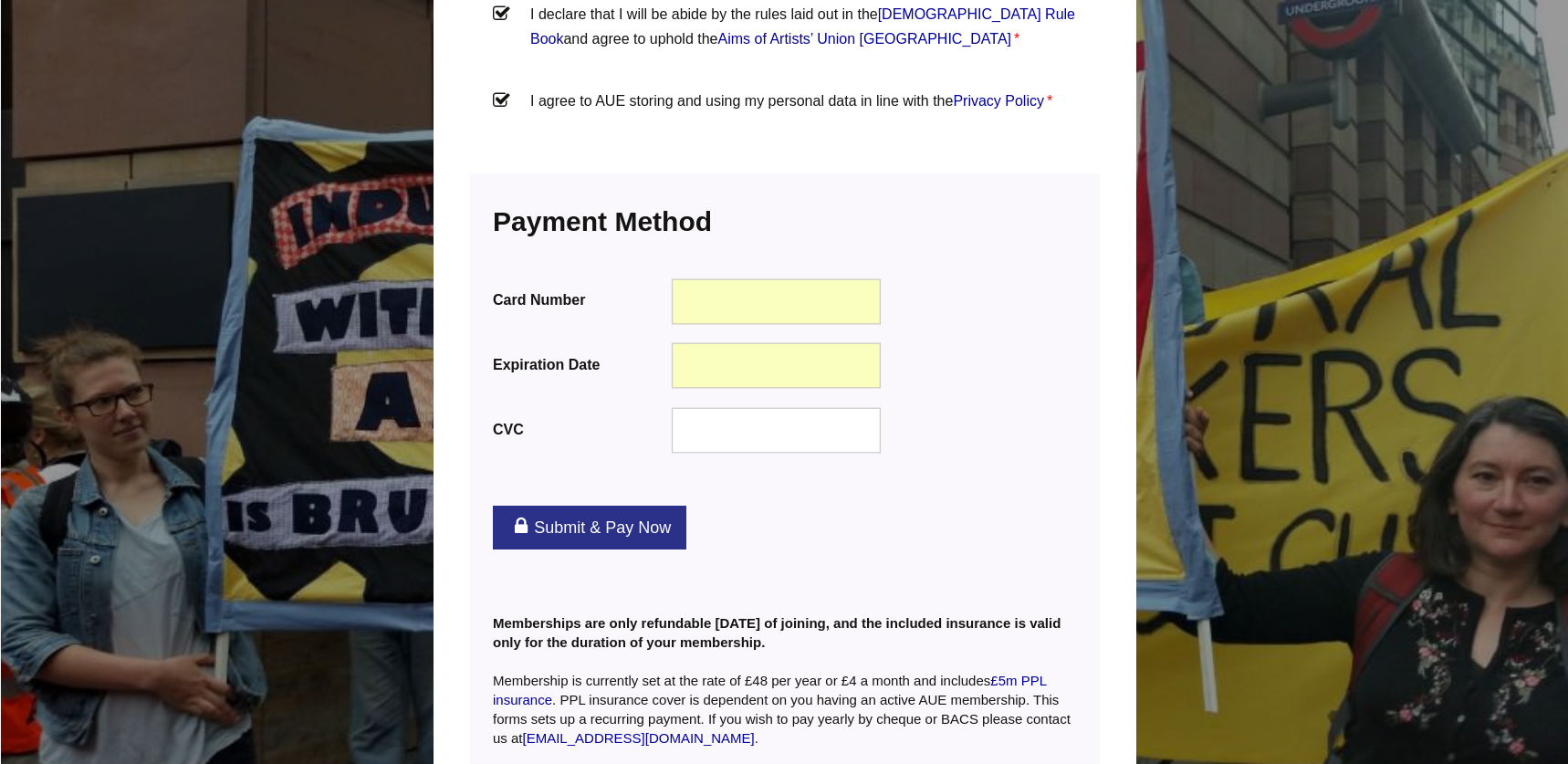
click at [622, 506] on link "Submit & Pay Now" at bounding box center [589, 527] width 194 height 44
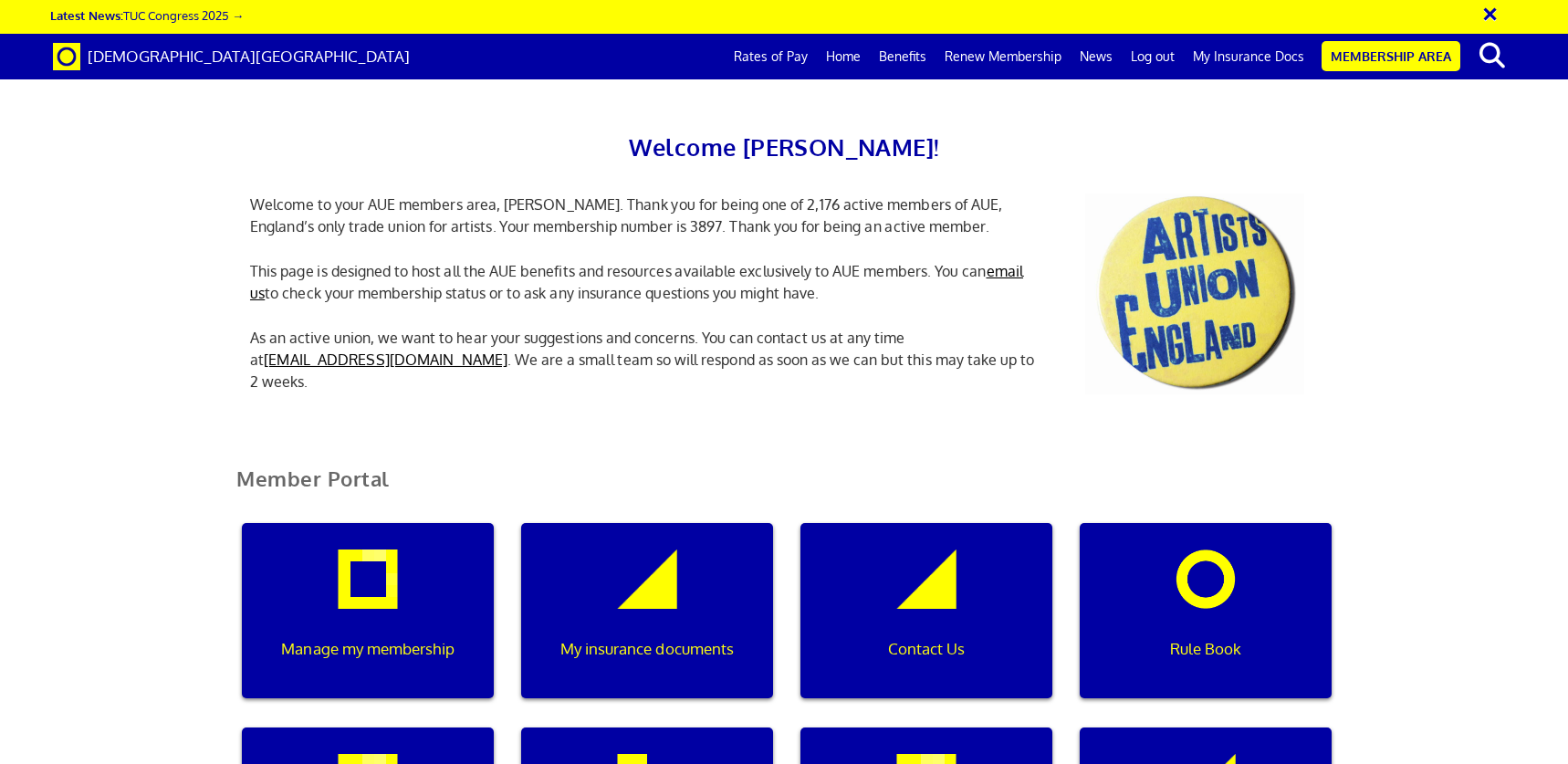
scroll to position [201, 0]
click at [650, 523] on div "My insurance documents" at bounding box center [647, 610] width 252 height 175
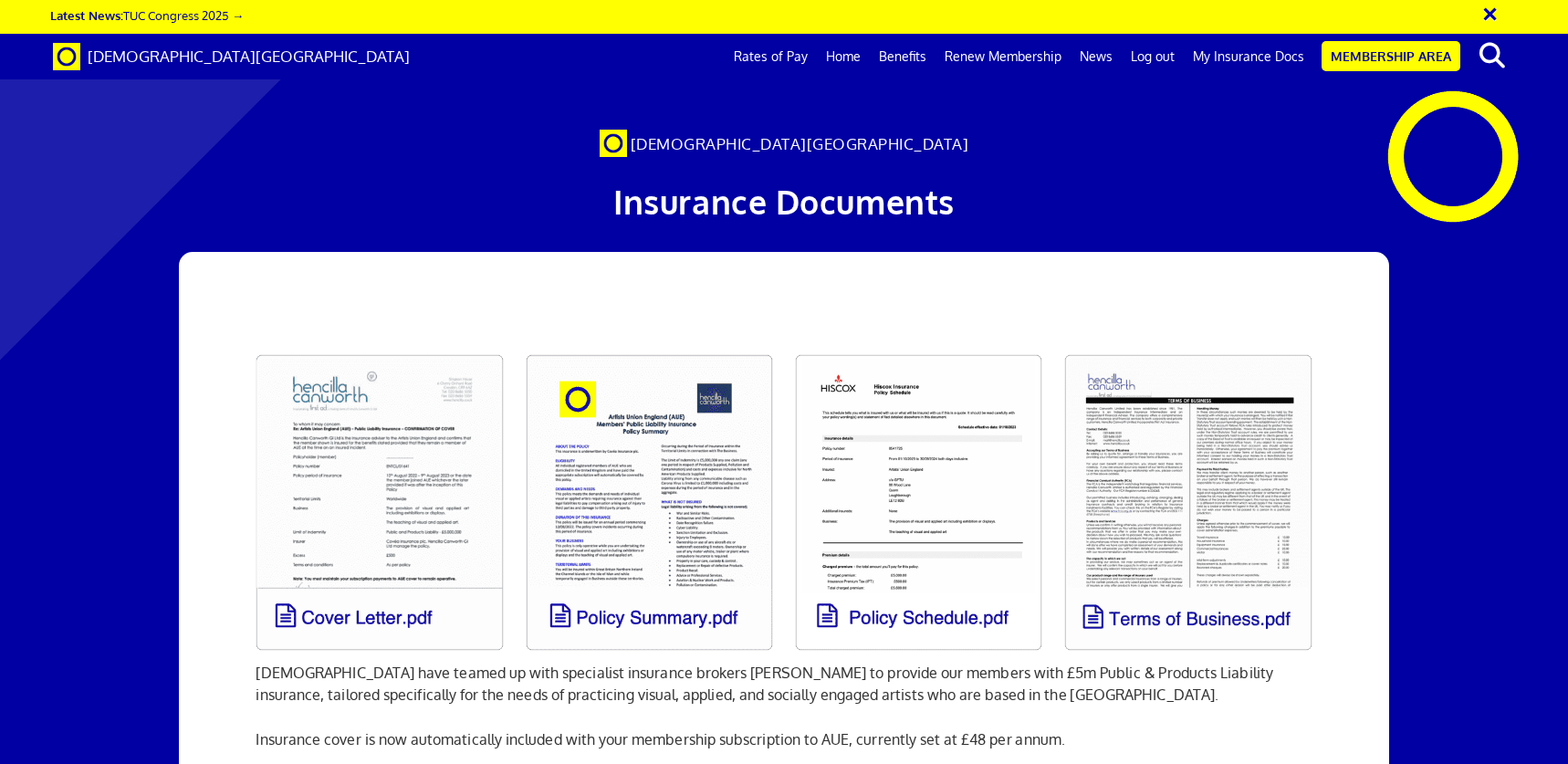
scroll to position [102, 0]
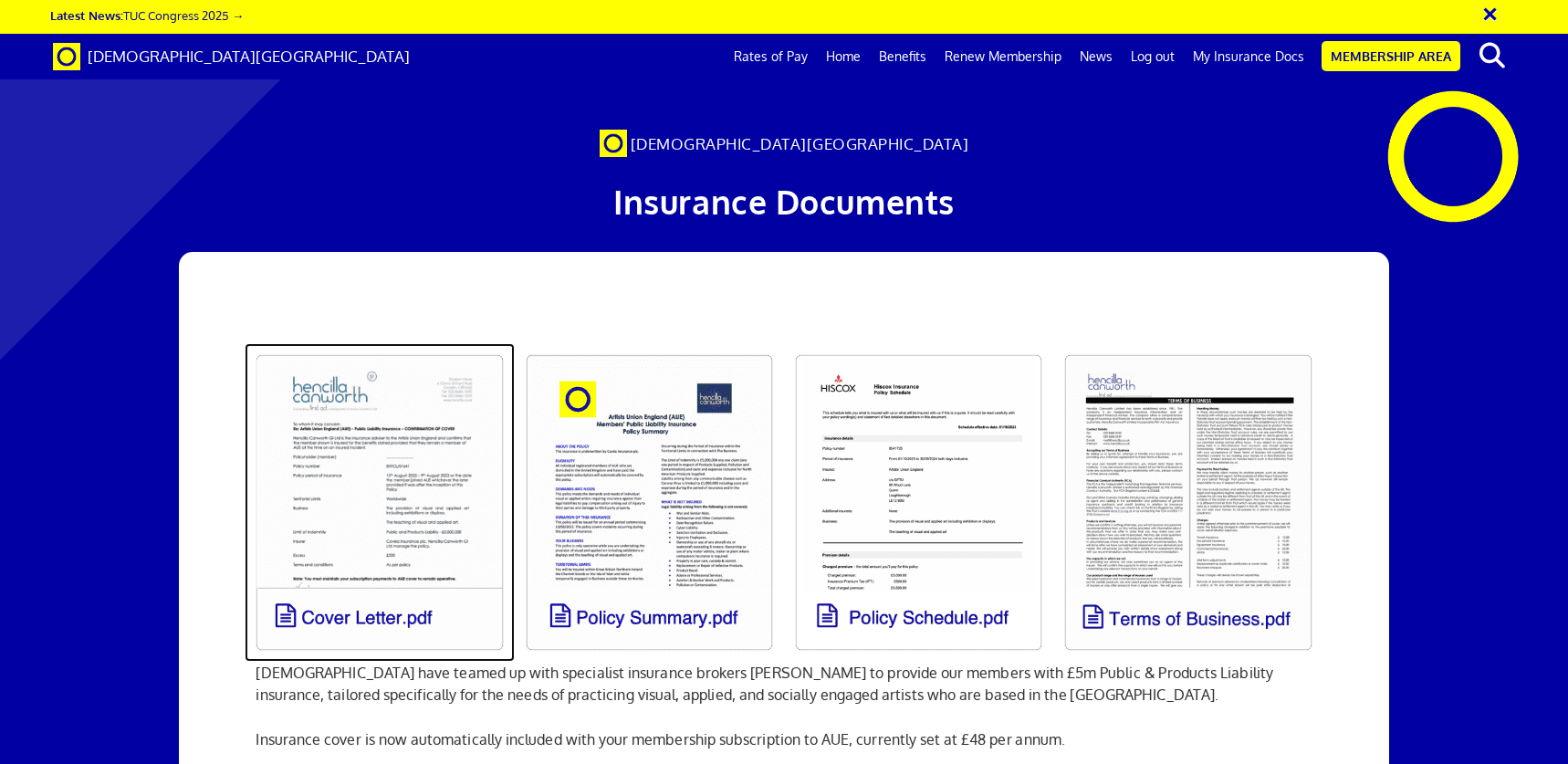
click at [404, 513] on link at bounding box center [379, 503] width 270 height 319
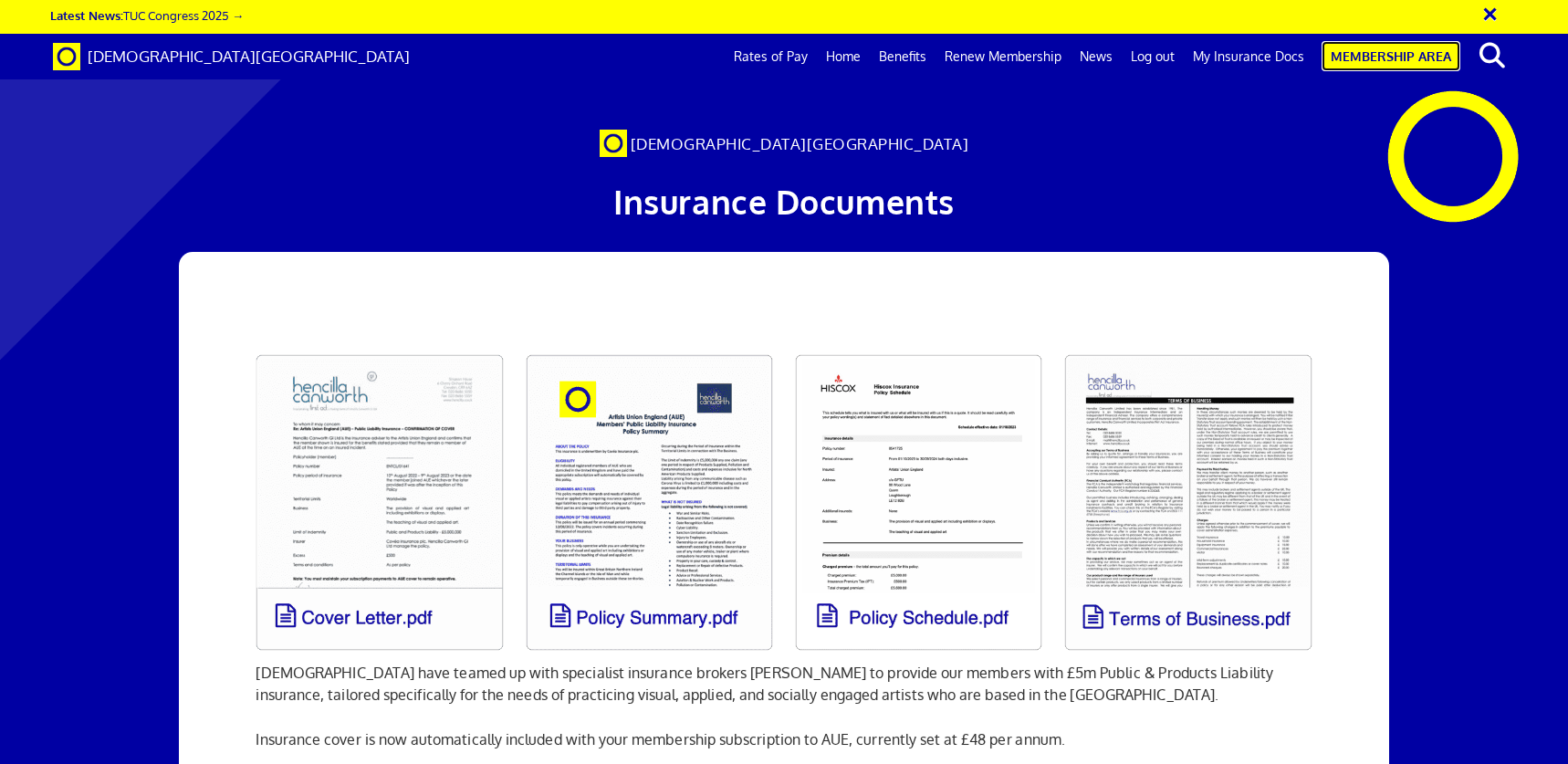
click at [1370, 59] on link "Membership Area" at bounding box center [1391, 56] width 139 height 31
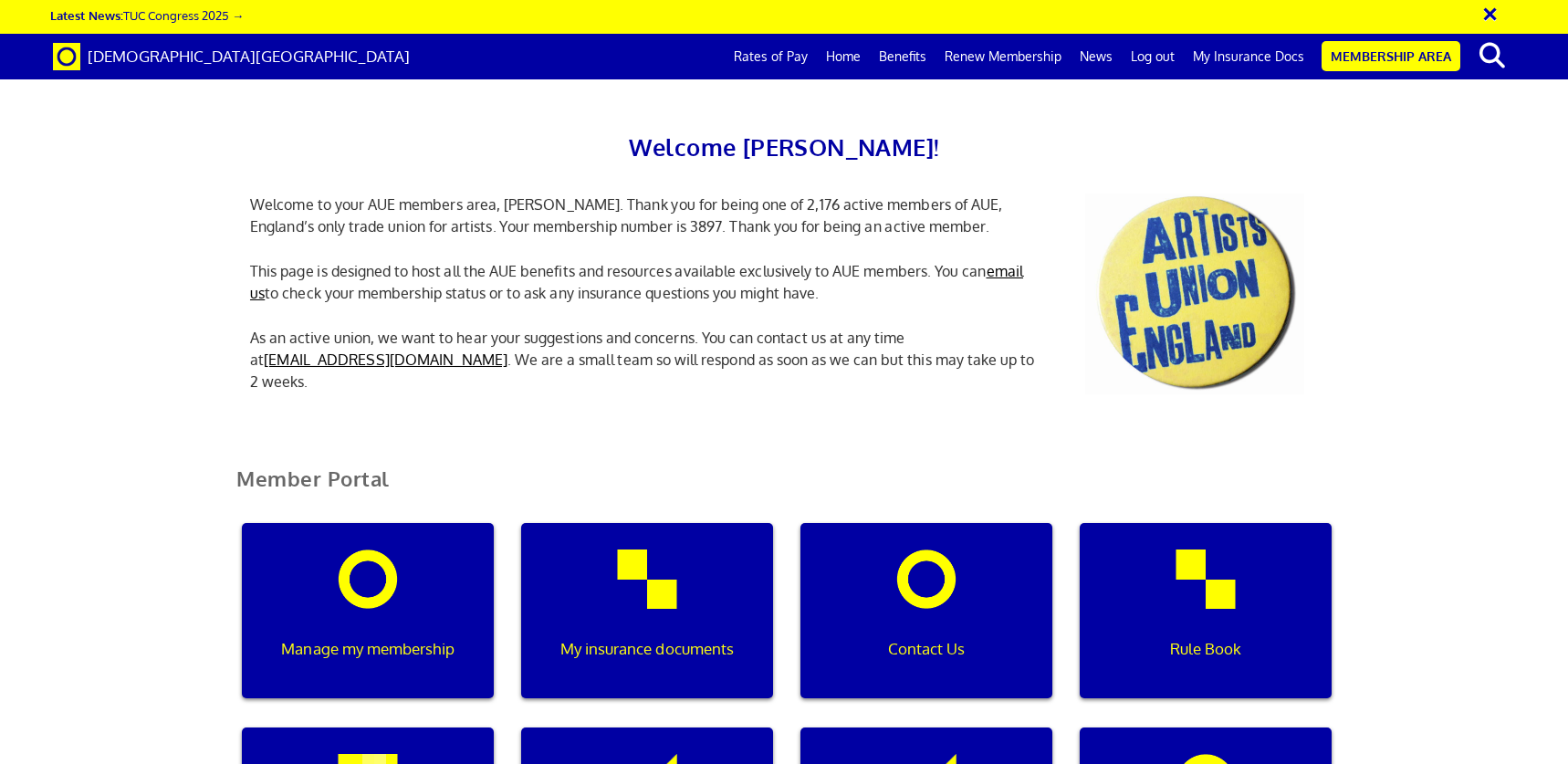
scroll to position [379, 0]
click at [398, 637] on p "Manage my membership" at bounding box center [368, 649] width 226 height 24
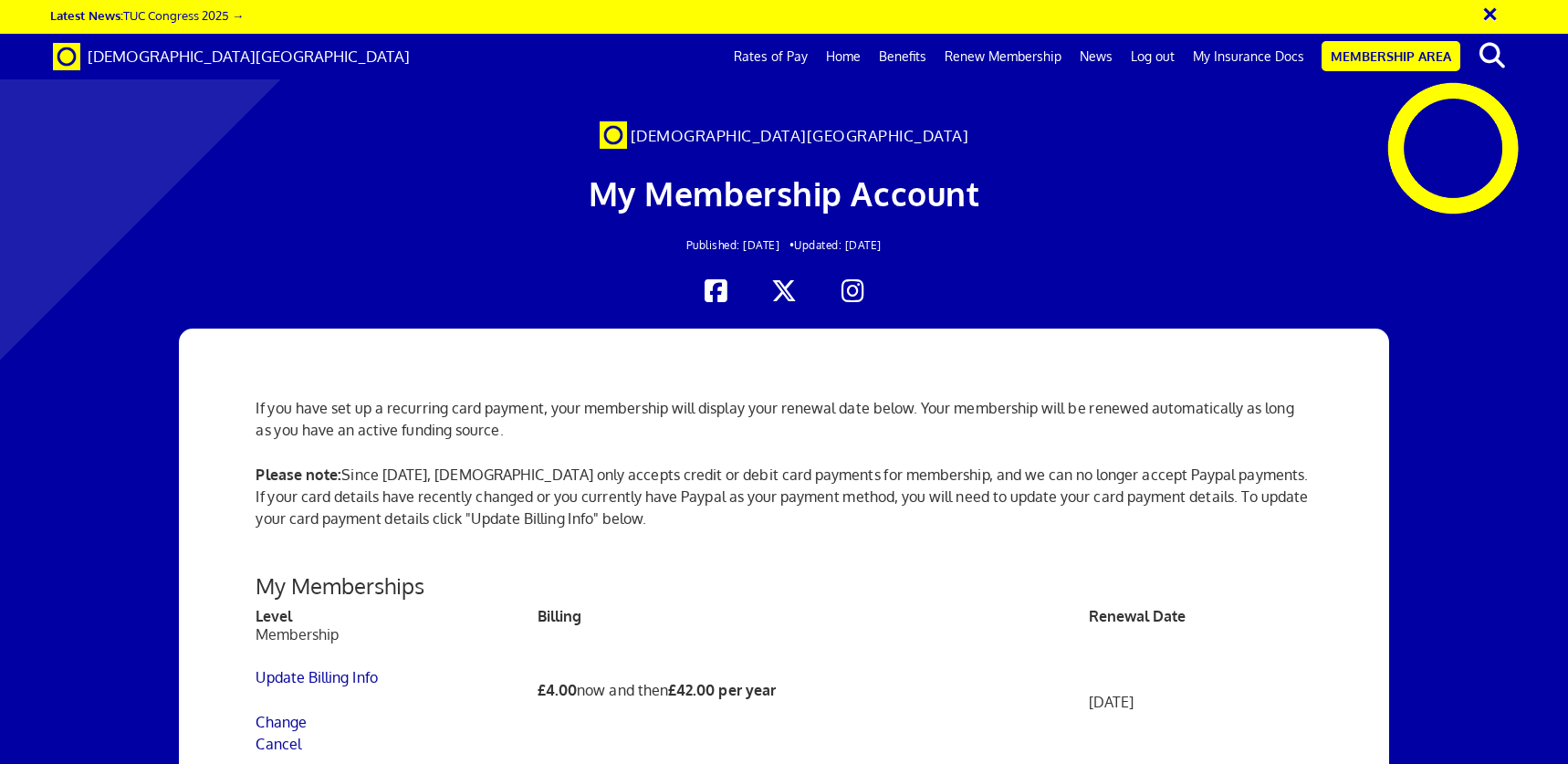
scroll to position [387, 0]
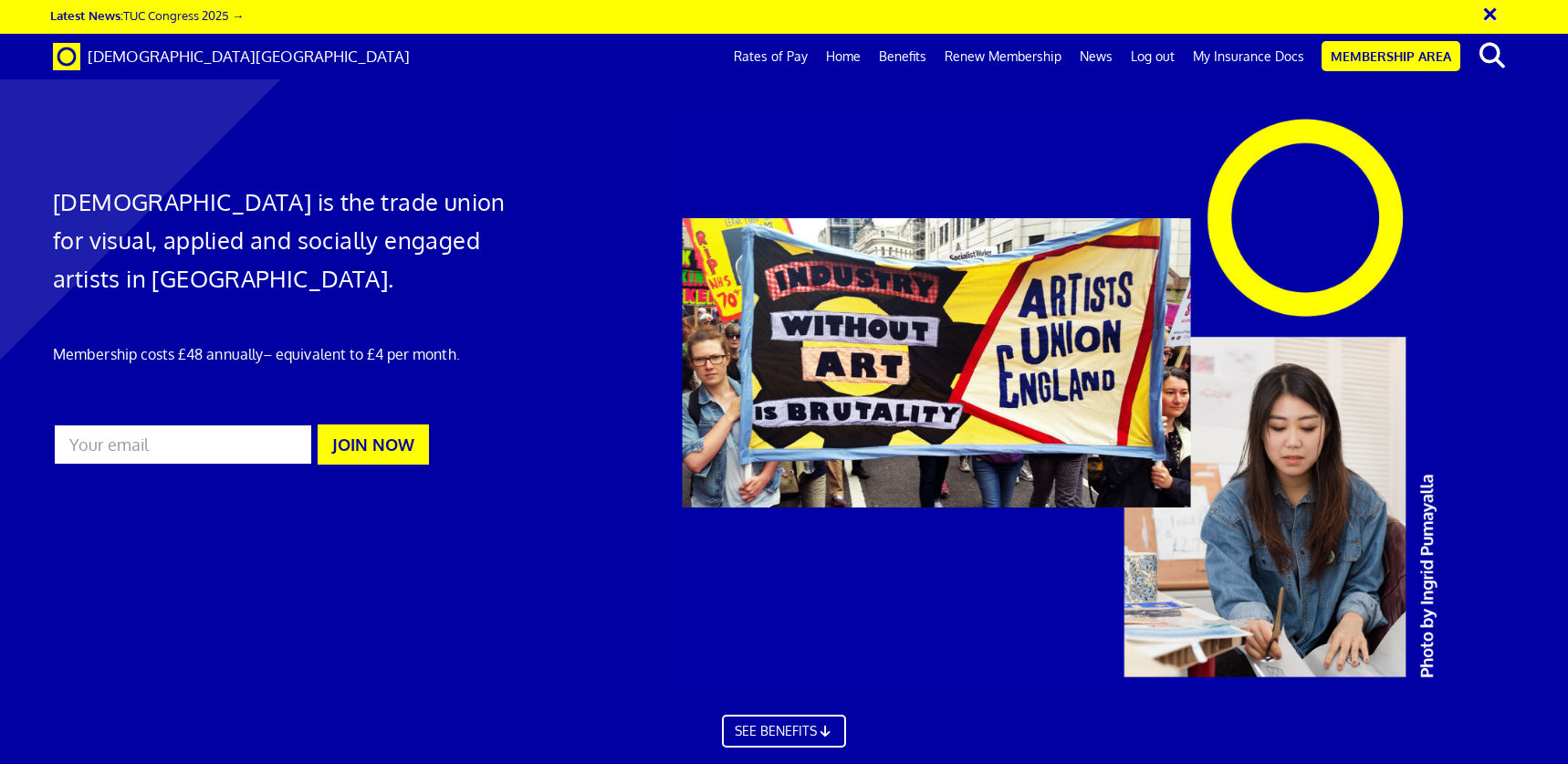
scroll to position [831, 0]
click at [1245, 57] on link "My Insurance Docs" at bounding box center [1248, 56] width 130 height 45
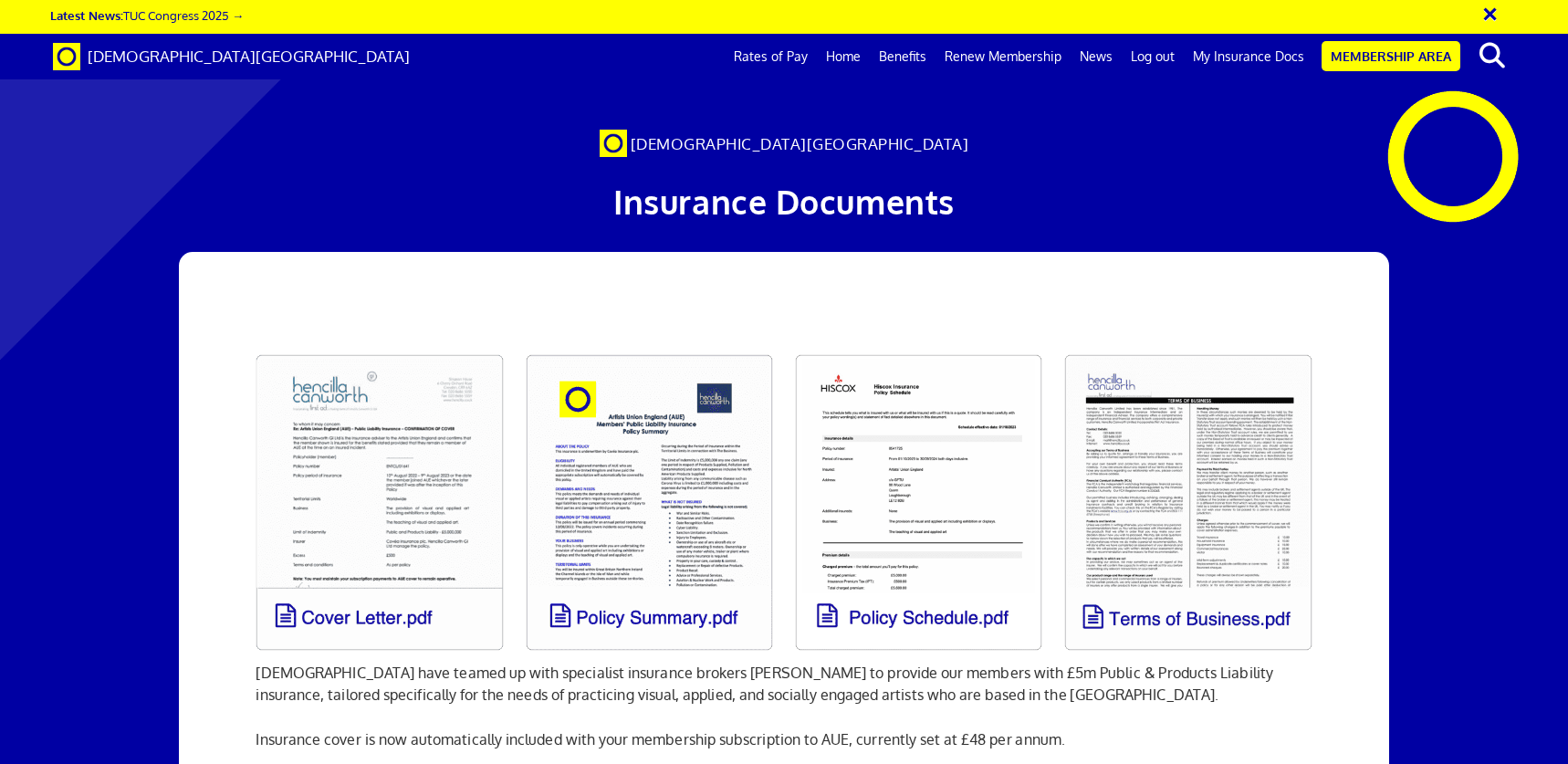
scroll to position [0, 21]
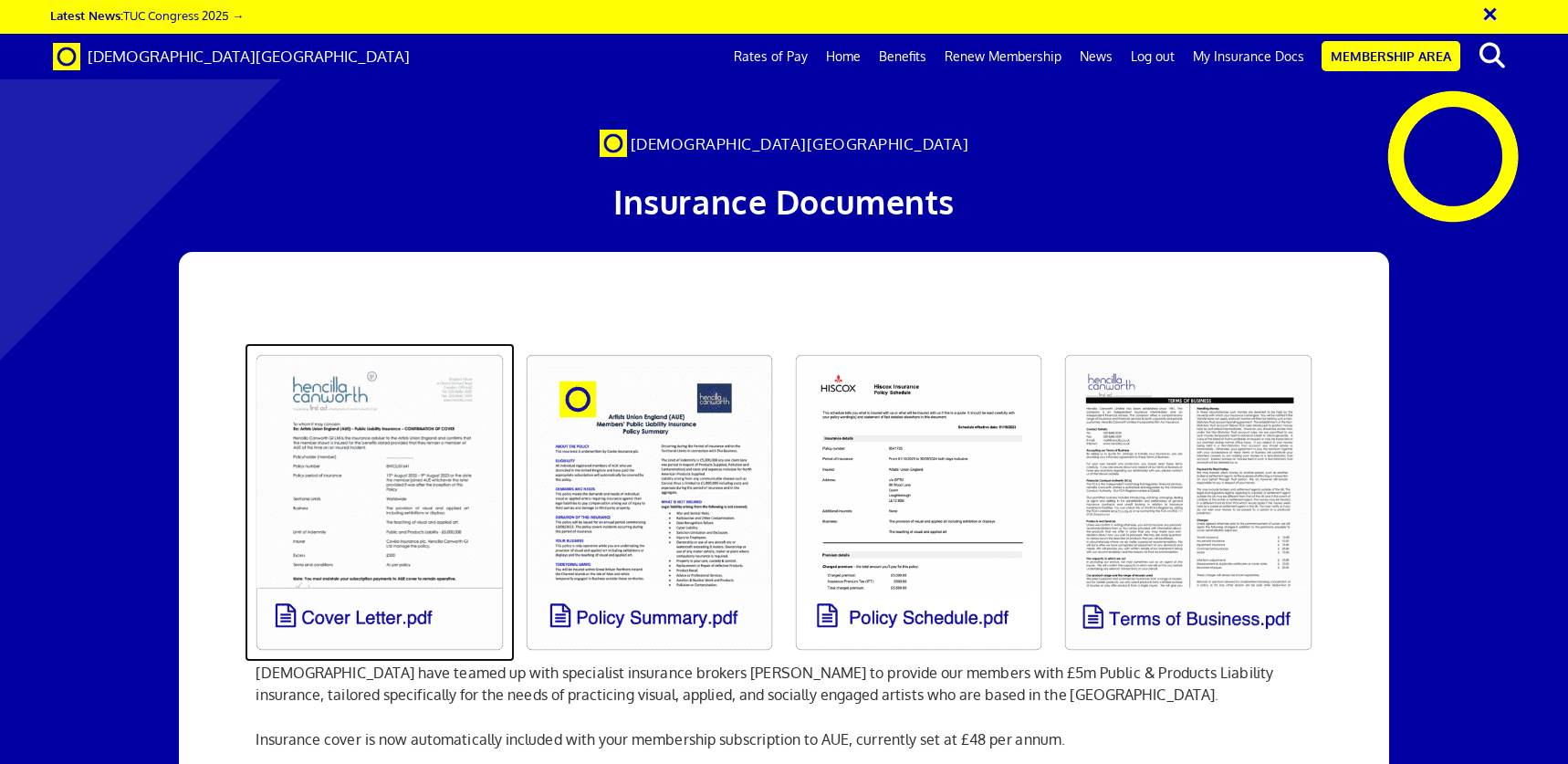
click at [379, 468] on link at bounding box center [379, 503] width 270 height 319
